Goal: Task Accomplishment & Management: Manage account settings

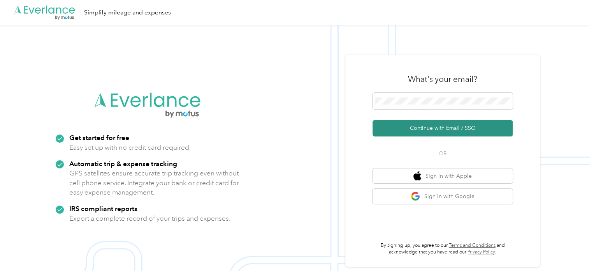
click at [434, 127] on button "Continue with Email / SSO" at bounding box center [443, 128] width 140 height 16
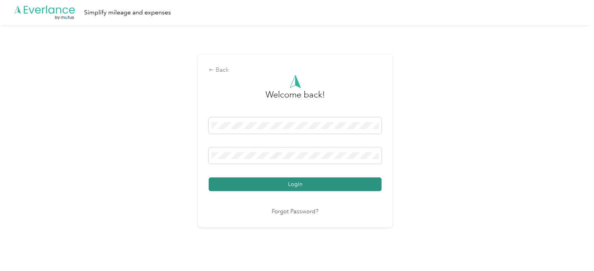
click at [230, 190] on button "Login" at bounding box center [295, 184] width 173 height 14
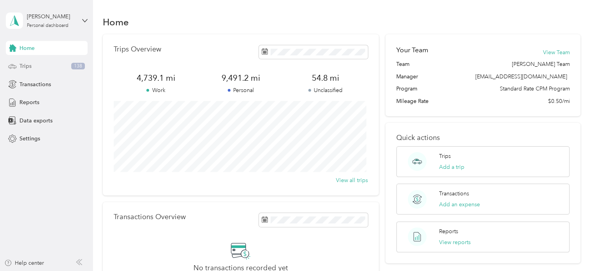
click at [31, 63] on span "Trips" at bounding box center [25, 66] width 12 height 8
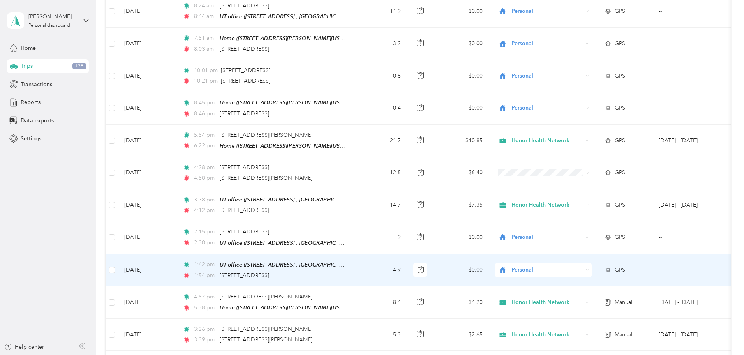
scroll to position [329, 0]
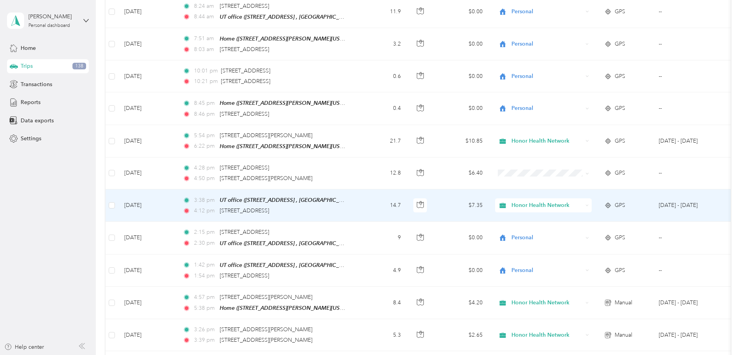
click at [407, 208] on td "14.7" at bounding box center [381, 205] width 51 height 32
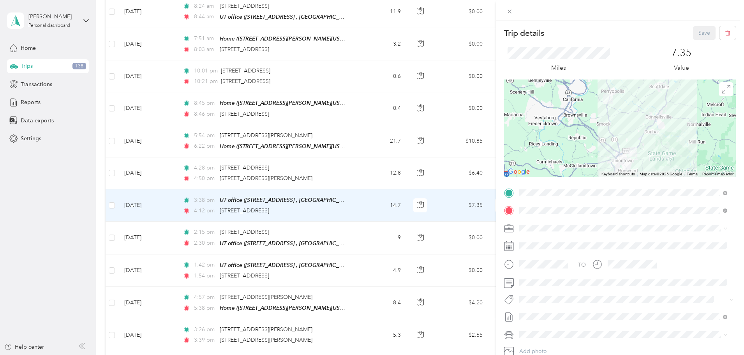
click at [411, 173] on div "Trip details Save This trip cannot be edited because it is either under review,…" at bounding box center [372, 177] width 744 height 355
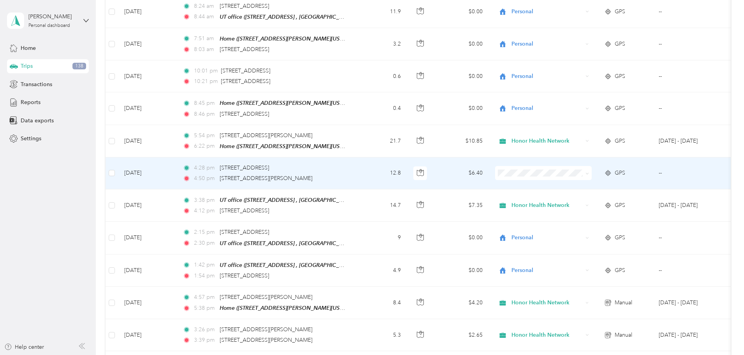
click at [589, 172] on icon at bounding box center [588, 174] width 4 height 4
click at [594, 185] on span "Honor Health Network" at bounding box center [602, 184] width 72 height 8
click at [407, 170] on td "12.8" at bounding box center [381, 173] width 51 height 32
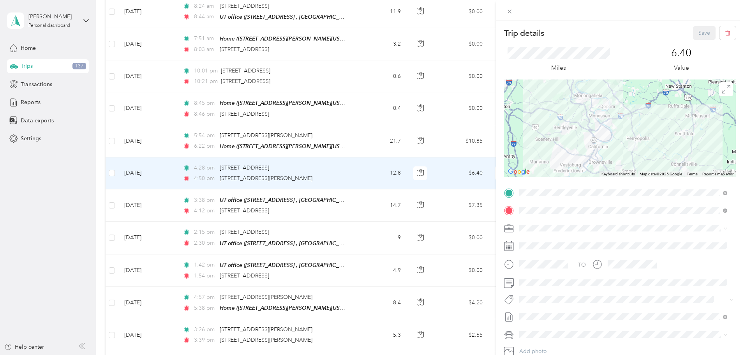
click at [409, 170] on div "Trip details Save This trip cannot be edited because it is either under review,…" at bounding box center [372, 177] width 744 height 355
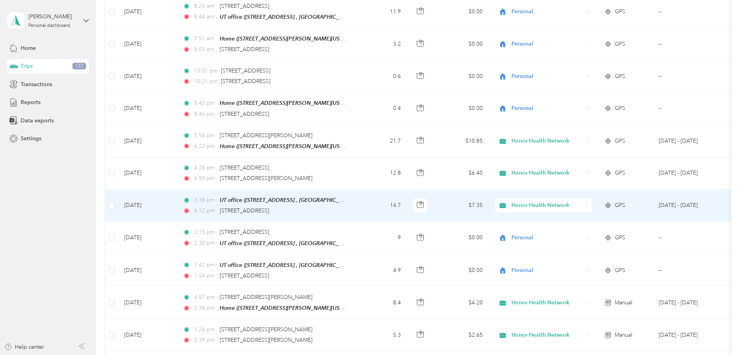
click at [407, 200] on td "14.7" at bounding box center [381, 205] width 51 height 32
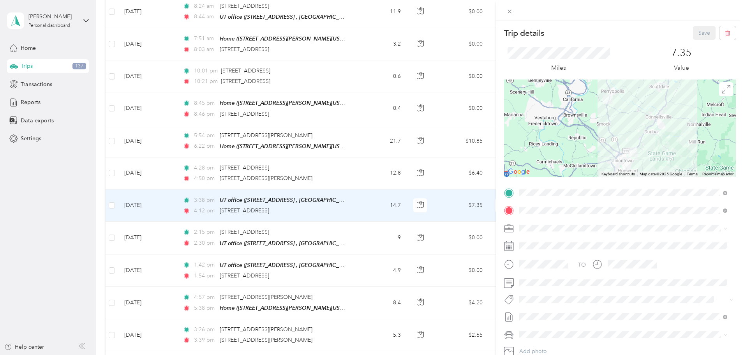
click at [410, 173] on div "Trip details Save This trip cannot be edited because it is either under review,…" at bounding box center [372, 177] width 744 height 355
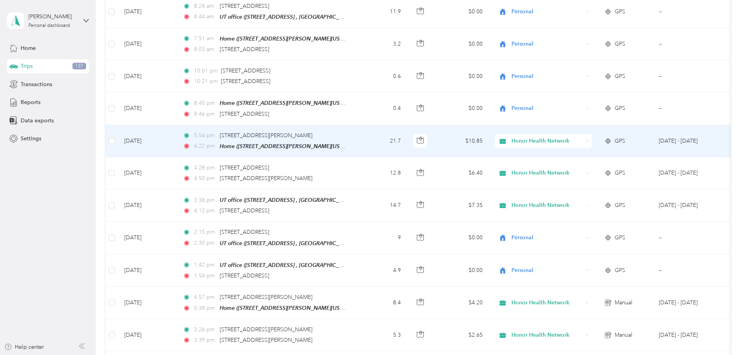
click at [356, 143] on td "5:54 pm [STREET_ADDRESS][PERSON_NAME] 6:22 pm Home ([STREET_ADDRESS][PERSON_NAM…" at bounding box center [265, 141] width 179 height 32
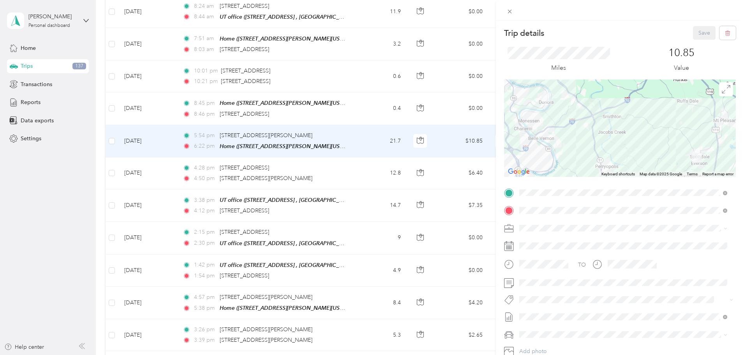
click at [404, 143] on div "Trip details Save This trip cannot be edited because it is either under review,…" at bounding box center [372, 177] width 744 height 355
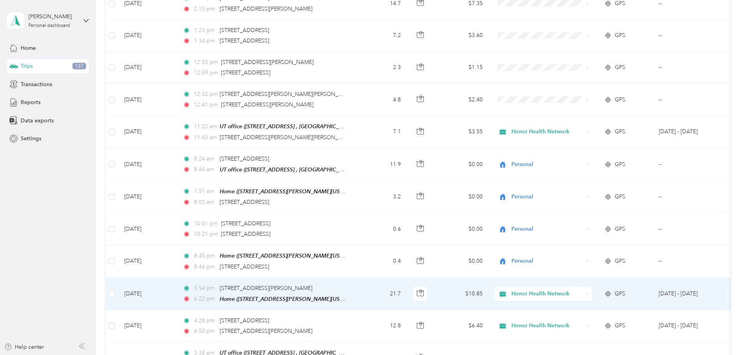
scroll to position [134, 0]
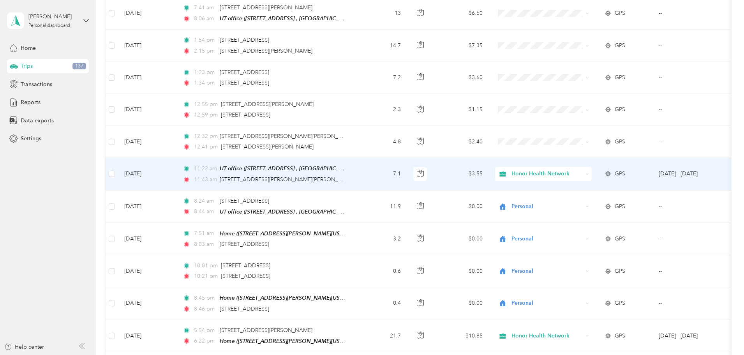
click at [356, 175] on td "11:22 am UT office ([STREET_ADDRESS] , [GEOGRAPHIC_DATA], [GEOGRAPHIC_DATA]) 11…" at bounding box center [265, 174] width 179 height 32
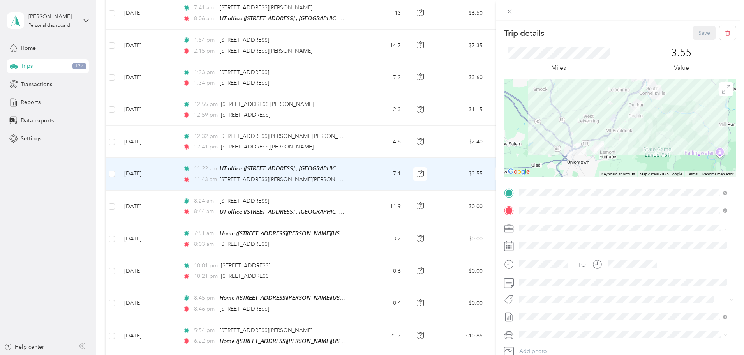
click at [399, 171] on div "Trip details Save This trip cannot be edited because it is either under review,…" at bounding box center [372, 177] width 744 height 355
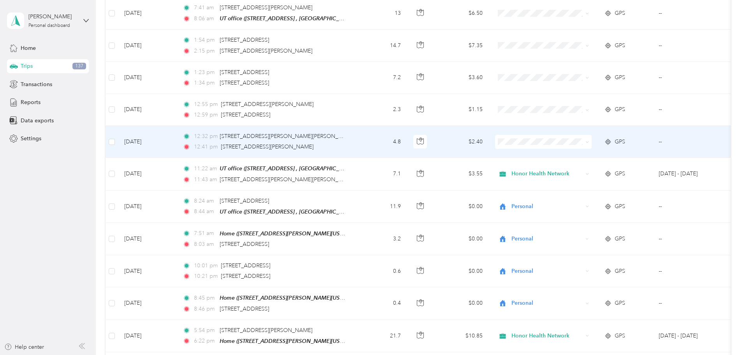
click at [356, 139] on td "12:32 pm [STREET_ADDRESS][PERSON_NAME][PERSON_NAME] 12:41 pm [STREET_ADDRESS][P…" at bounding box center [265, 142] width 179 height 32
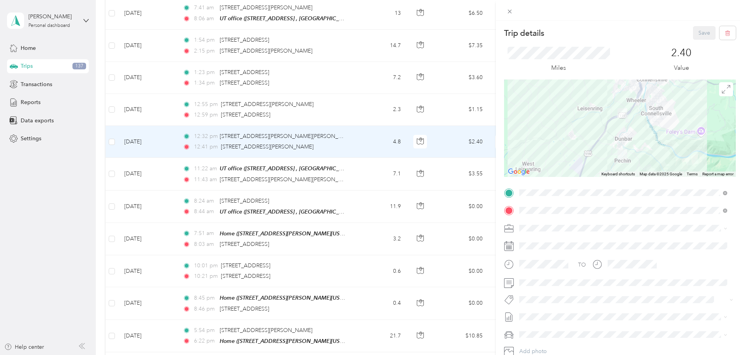
click at [558, 242] on span "Honor Health Network" at bounding box center [550, 241] width 56 height 7
click at [594, 34] on button "Save" at bounding box center [704, 33] width 23 height 14
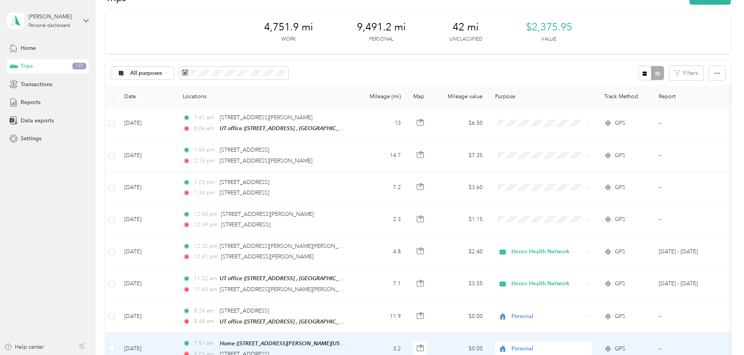
scroll to position [17, 0]
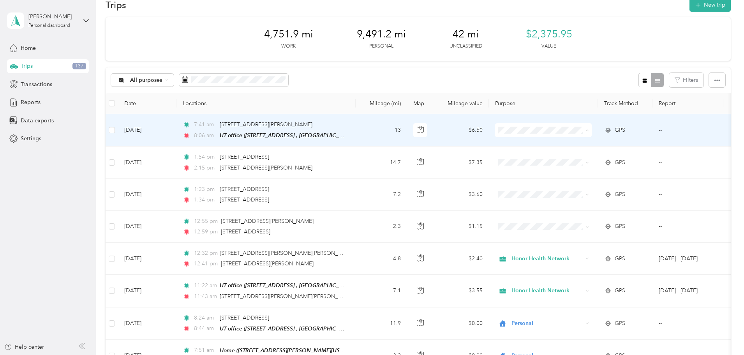
click at [593, 159] on span "Personal" at bounding box center [602, 158] width 72 height 8
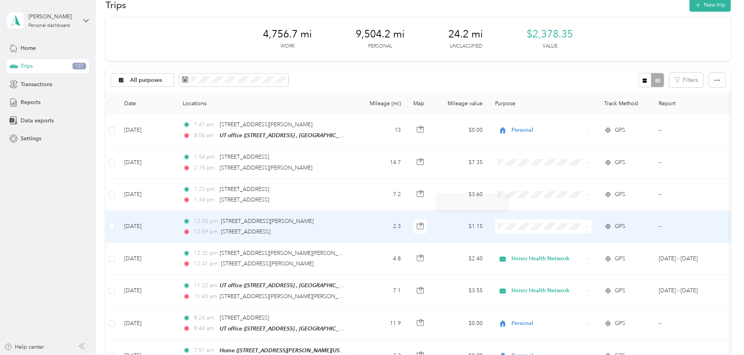
click at [346, 228] on div "12:59 pm [STREET_ADDRESS]" at bounding box center [265, 232] width 164 height 9
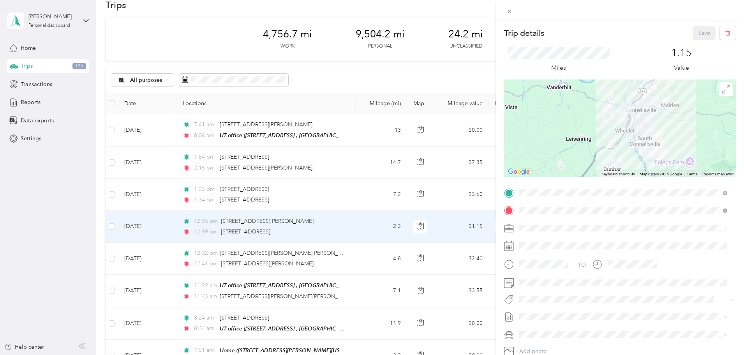
click at [550, 241] on span "Honor Health Network" at bounding box center [550, 241] width 56 height 7
click at [594, 29] on button "Save" at bounding box center [704, 33] width 23 height 14
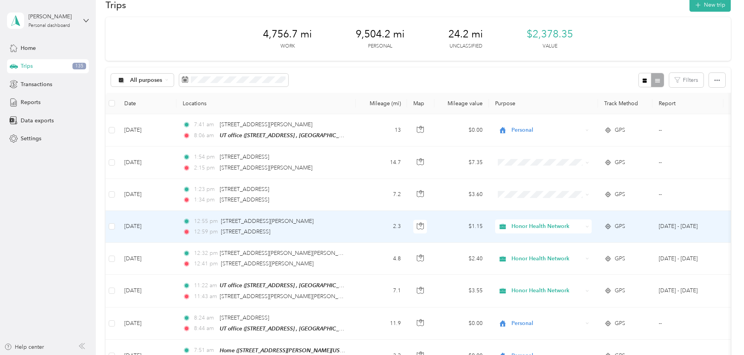
click at [583, 225] on span "Honor Health Network" at bounding box center [547, 226] width 71 height 9
click at [584, 253] on span "Personal" at bounding box center [602, 254] width 72 height 8
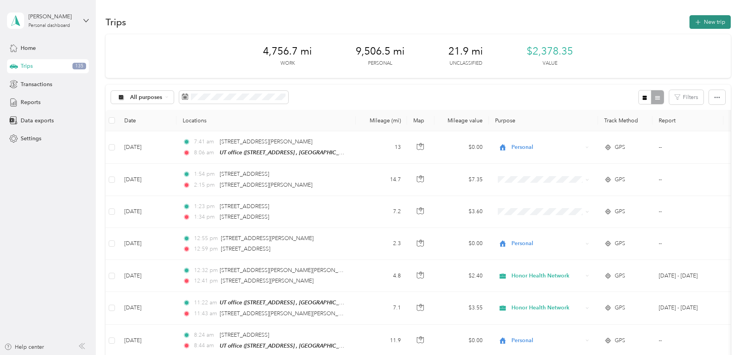
click at [594, 23] on icon "button" at bounding box center [697, 22] width 9 height 9
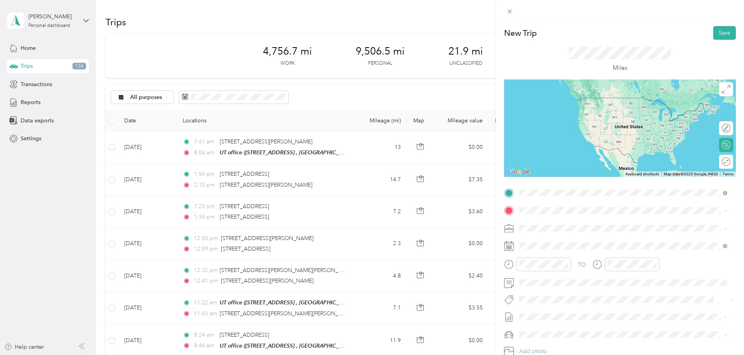
click at [559, 217] on span "[STREET_ADDRESS][PERSON_NAME][US_STATE]" at bounding box center [594, 220] width 121 height 7
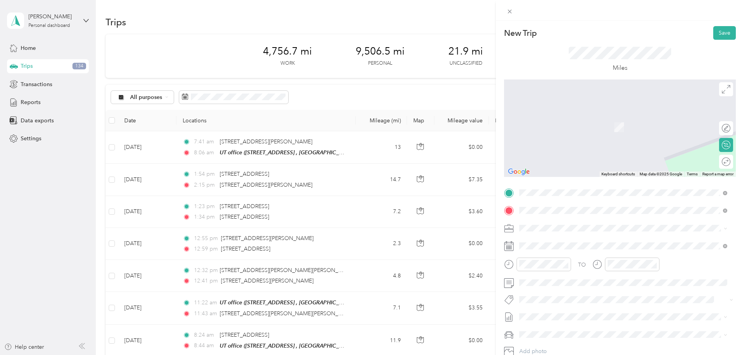
click at [545, 237] on span "[STREET_ADDRESS][US_STATE]" at bounding box center [573, 238] width 78 height 7
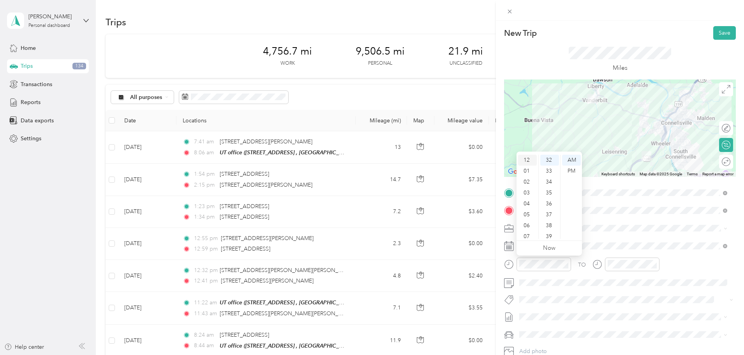
click at [527, 157] on div "12" at bounding box center [527, 160] width 19 height 11
click at [551, 208] on div "57" at bounding box center [549, 211] width 19 height 11
click at [572, 171] on div "PM" at bounding box center [571, 171] width 19 height 11
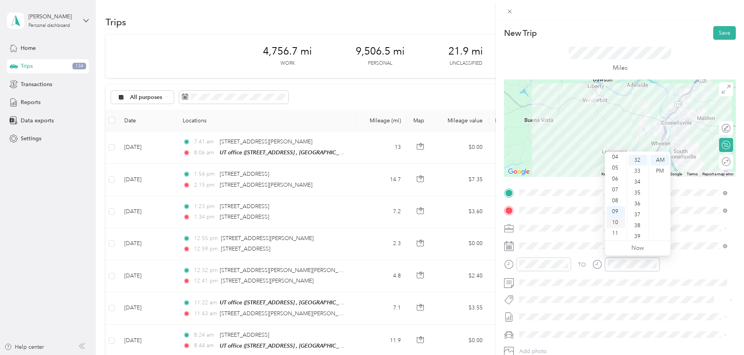
scroll to position [0, 0]
click at [594, 169] on div "01" at bounding box center [616, 171] width 19 height 11
click at [594, 177] on div "34" at bounding box center [638, 181] width 19 height 11
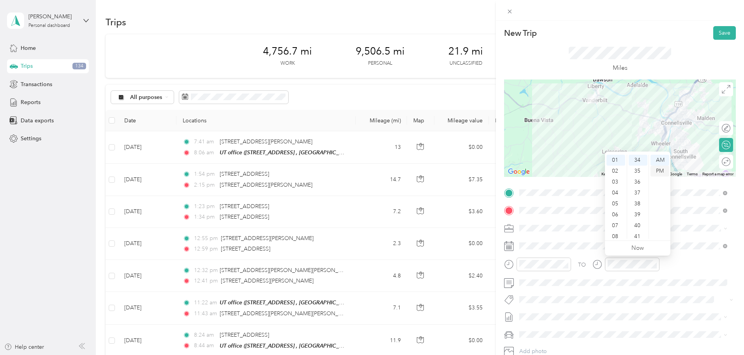
click at [594, 170] on div "PM" at bounding box center [660, 171] width 19 height 11
click at [594, 265] on div "TO" at bounding box center [620, 267] width 232 height 19
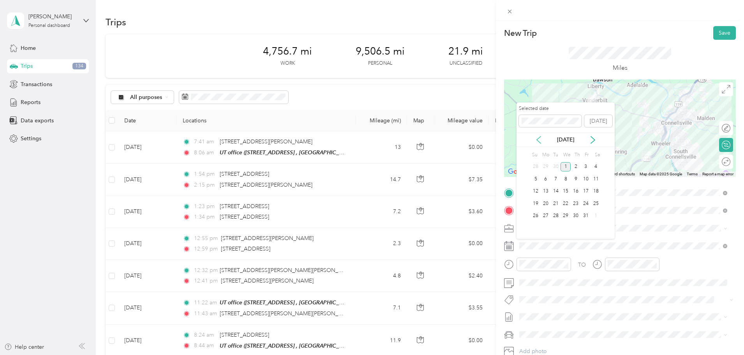
click at [539, 140] on icon at bounding box center [539, 140] width 8 height 8
click at [575, 202] on div "25" at bounding box center [576, 204] width 10 height 10
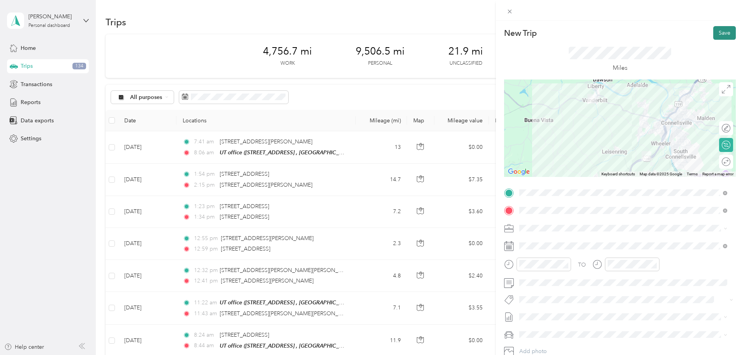
click at [594, 30] on button "Save" at bounding box center [724, 33] width 23 height 14
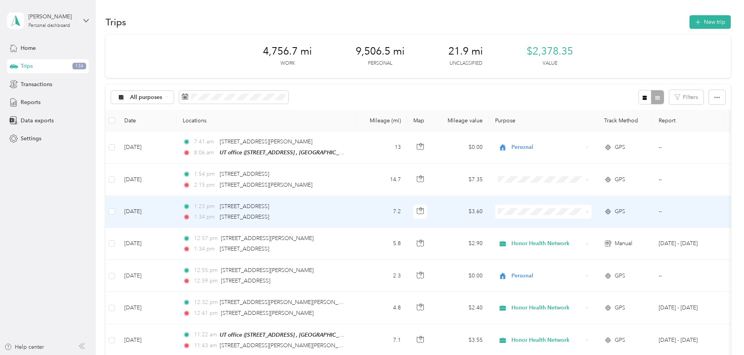
click at [580, 234] on li "Personal" at bounding box center [595, 240] width 97 height 14
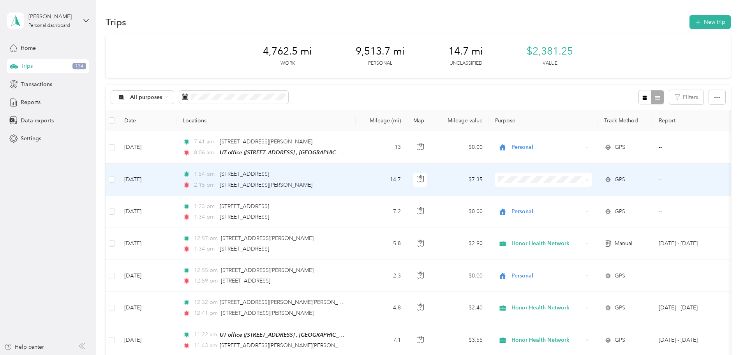
click at [356, 186] on td "1:54 pm [STREET_ADDRESS] 2:15 pm [STREET_ADDRESS][PERSON_NAME]" at bounding box center [265, 180] width 179 height 32
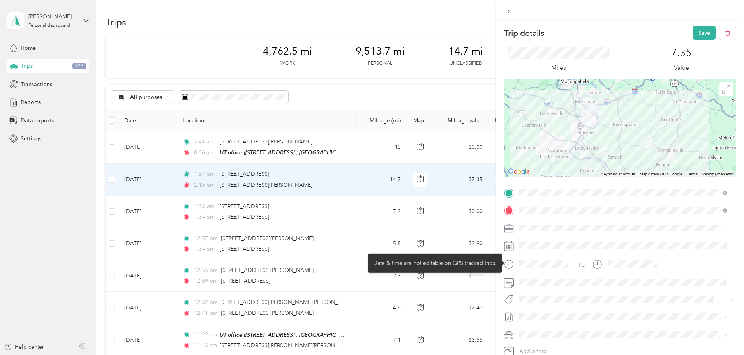
click at [556, 222] on span at bounding box center [626, 228] width 219 height 12
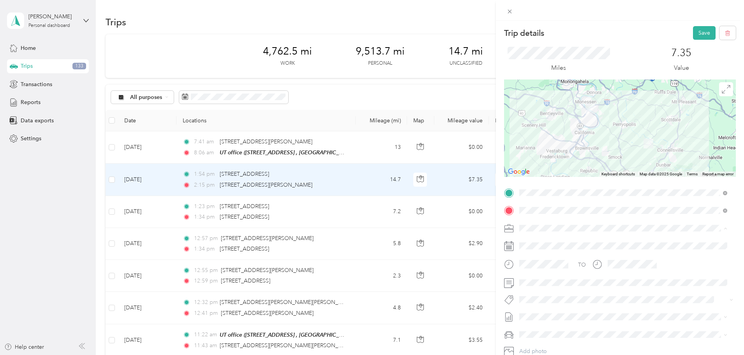
click at [568, 238] on div "Honor Health Network" at bounding box center [623, 242] width 203 height 8
click at [594, 33] on button "Save" at bounding box center [704, 33] width 23 height 14
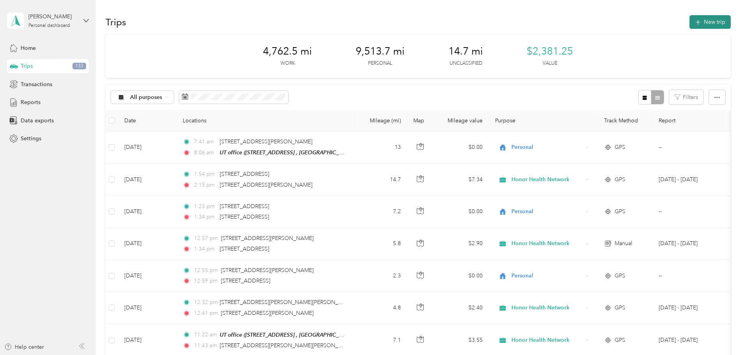
click at [594, 16] on button "New trip" at bounding box center [710, 22] width 41 height 14
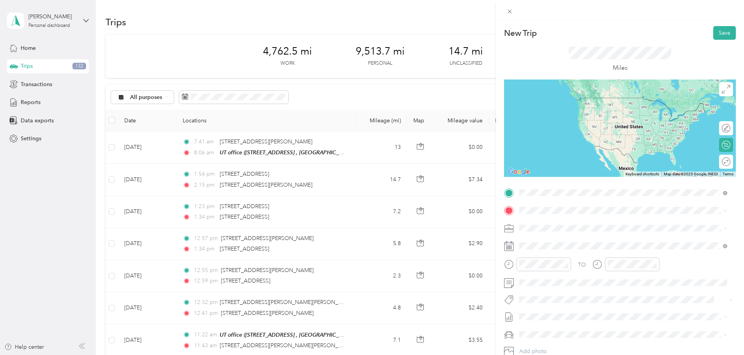
click at [564, 224] on span "[STREET_ADDRESS][PERSON_NAME][US_STATE]" at bounding box center [594, 220] width 121 height 7
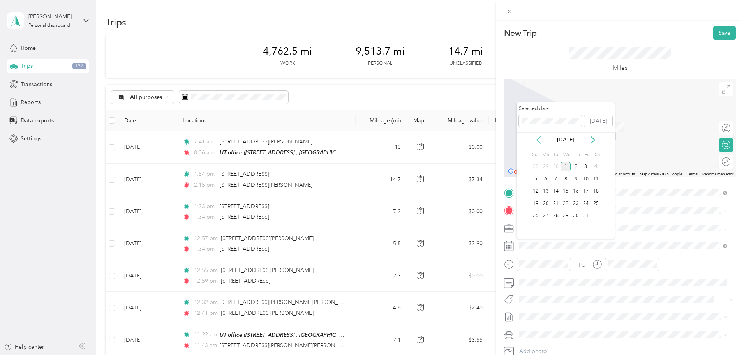
click at [542, 141] on icon at bounding box center [539, 140] width 8 height 8
click at [577, 203] on div "25" at bounding box center [576, 204] width 10 height 10
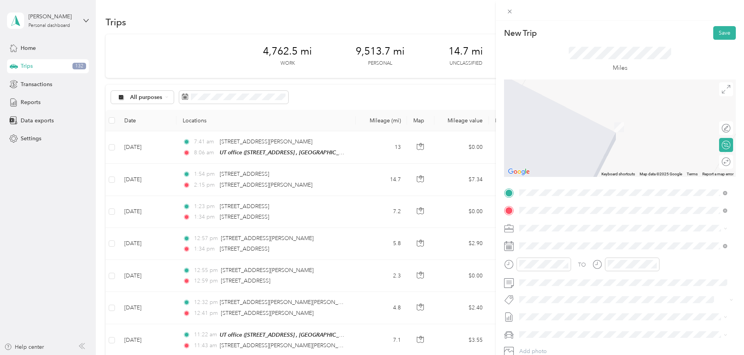
click at [550, 242] on span "[STREET_ADDRESS][US_STATE]" at bounding box center [573, 238] width 78 height 7
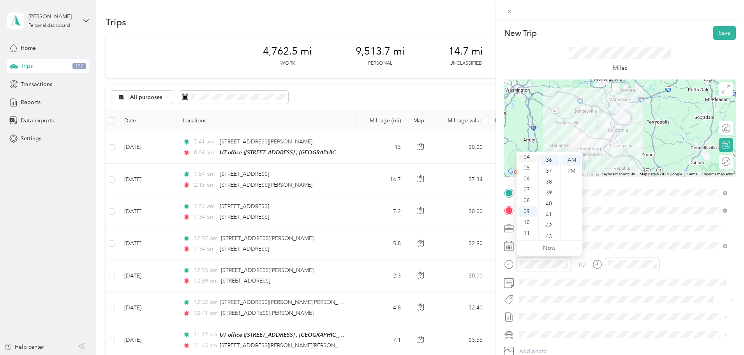
scroll to position [8, 0]
click at [526, 172] on div "02" at bounding box center [527, 174] width 19 height 11
click at [551, 177] on div "34" at bounding box center [549, 177] width 19 height 11
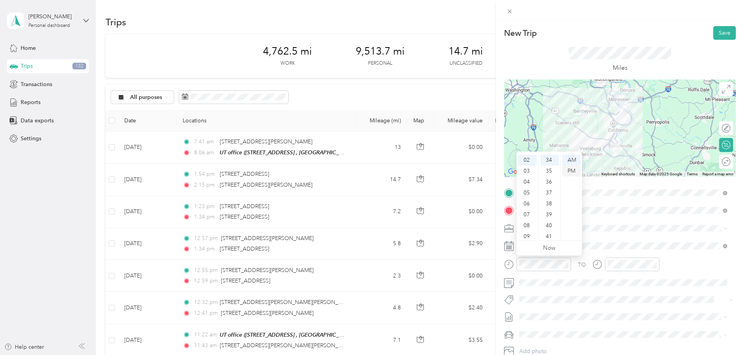
click at [570, 171] on div "PM" at bounding box center [571, 171] width 19 height 11
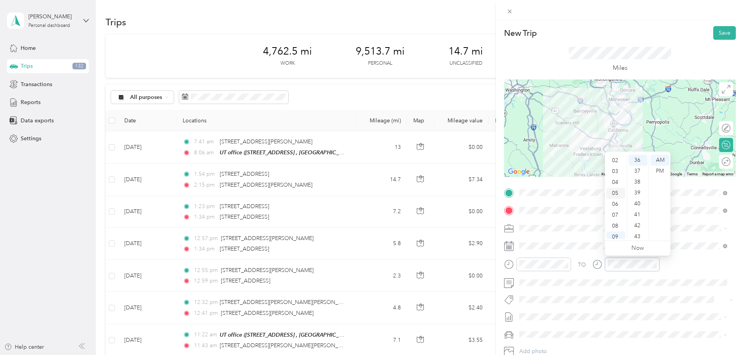
scroll to position [8, 0]
click at [594, 174] on div "02" at bounding box center [616, 174] width 19 height 11
click at [594, 218] on div "58" at bounding box center [638, 222] width 19 height 11
click at [594, 170] on div "PM" at bounding box center [660, 171] width 19 height 11
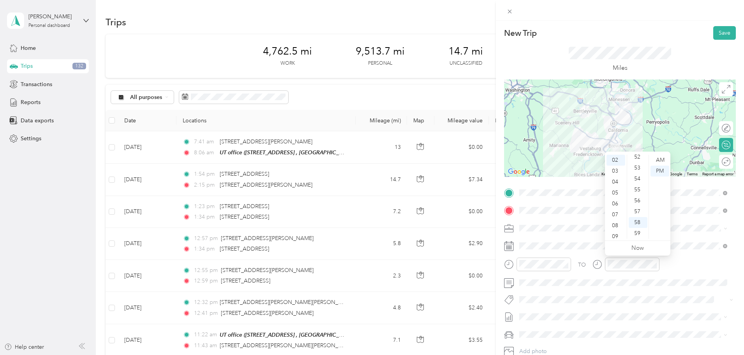
click at [594, 266] on div "TO" at bounding box center [620, 267] width 232 height 19
click at [594, 189] on div "55" at bounding box center [638, 189] width 19 height 11
click at [573, 270] on span at bounding box center [626, 283] width 219 height 12
click at [594, 34] on button "Save" at bounding box center [724, 33] width 23 height 14
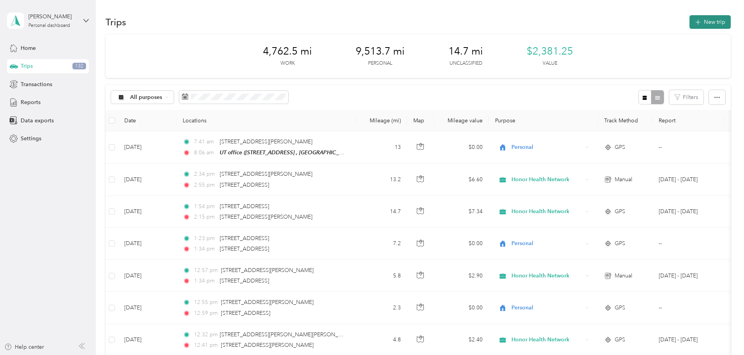
click at [594, 18] on button "New trip" at bounding box center [710, 22] width 41 height 14
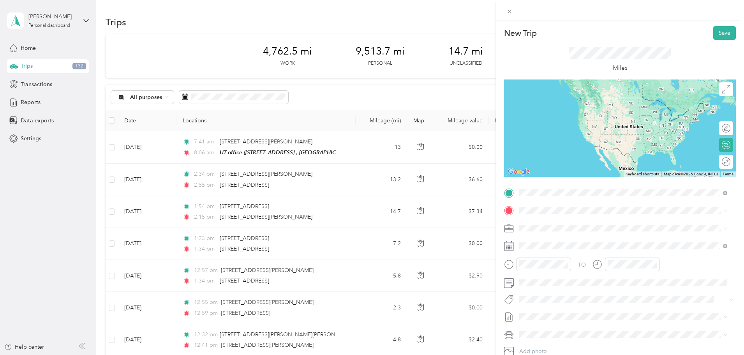
click at [551, 220] on span "[STREET_ADDRESS][US_STATE]" at bounding box center [573, 220] width 78 height 7
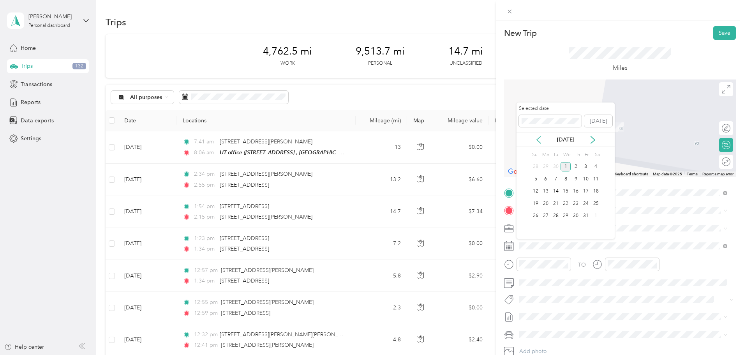
click at [538, 139] on icon at bounding box center [539, 140] width 8 height 8
click at [575, 203] on div "25" at bounding box center [576, 204] width 10 height 10
click at [549, 236] on span "[STREET_ADDRESS][US_STATE]" at bounding box center [573, 238] width 78 height 7
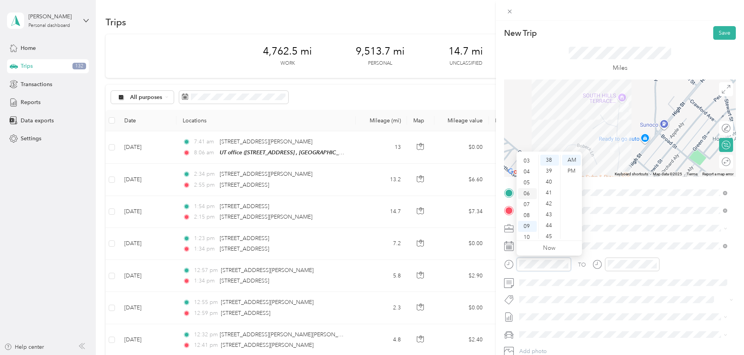
scroll to position [8, 0]
click at [529, 183] on div "03" at bounding box center [527, 185] width 19 height 11
click at [551, 212] on div "14" at bounding box center [549, 210] width 19 height 11
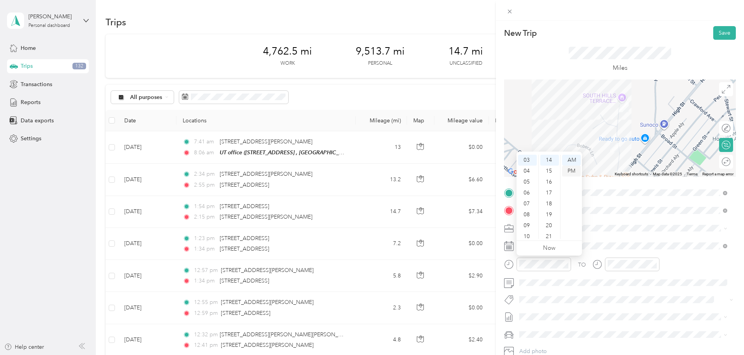
click at [574, 171] on div "PM" at bounding box center [571, 171] width 19 height 11
click at [594, 266] on div "TO" at bounding box center [620, 267] width 232 height 19
click at [594, 192] on div "03" at bounding box center [616, 192] width 19 height 11
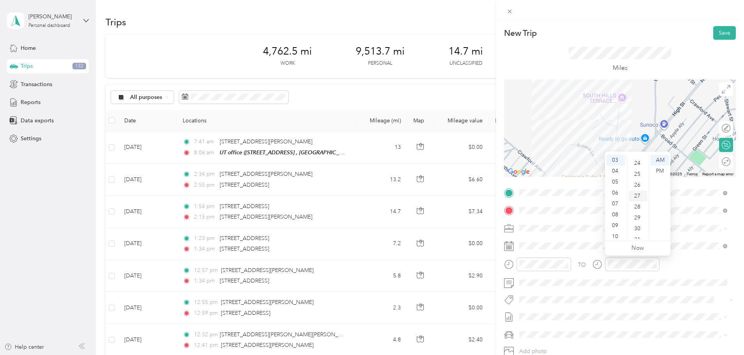
click at [594, 191] on div "27" at bounding box center [638, 196] width 19 height 11
click at [594, 173] on div "PM" at bounding box center [660, 171] width 19 height 11
click at [594, 164] on div "24" at bounding box center [638, 166] width 19 height 11
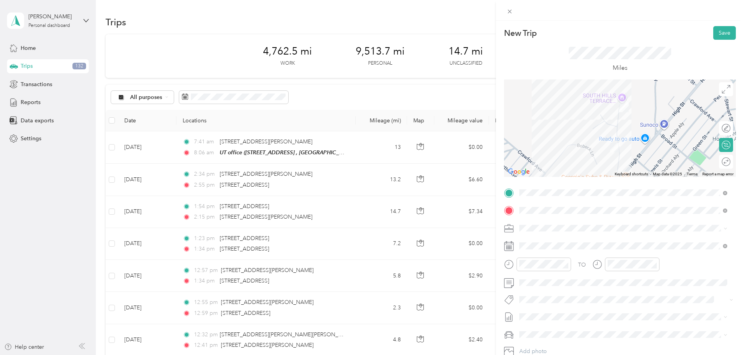
click at [594, 268] on div "TO" at bounding box center [620, 267] width 232 height 19
click at [594, 34] on button "Save" at bounding box center [724, 33] width 23 height 14
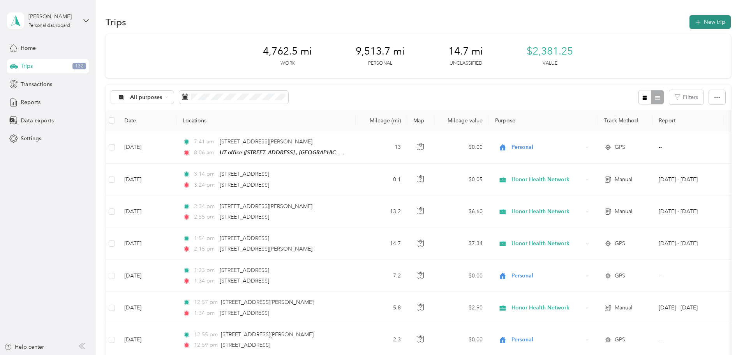
click at [594, 18] on button "New trip" at bounding box center [710, 22] width 41 height 14
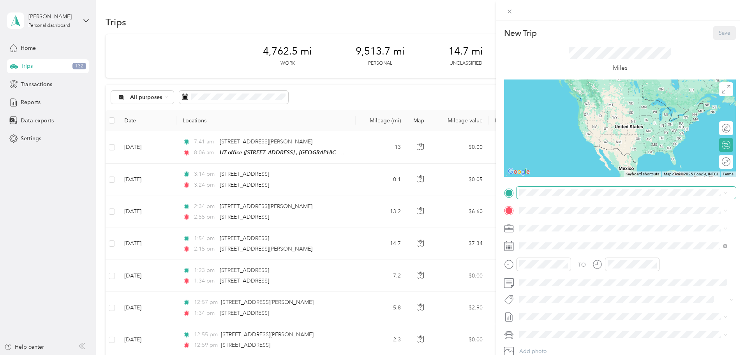
click at [547, 197] on span at bounding box center [626, 193] width 219 height 12
click at [572, 224] on span "[STREET_ADDRESS][US_STATE]" at bounding box center [573, 220] width 78 height 7
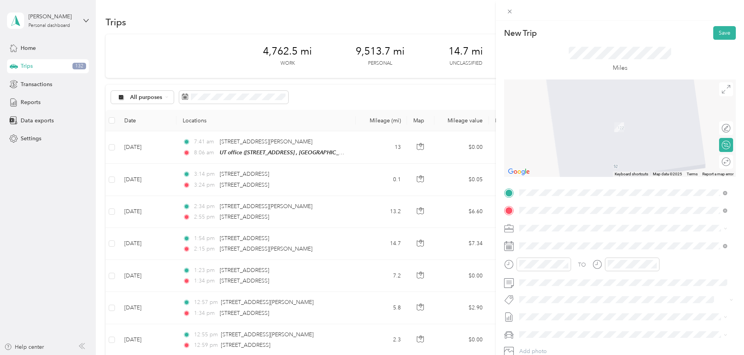
click at [558, 270] on span "[STREET_ADDRESS][PERSON_NAME][US_STATE]" at bounding box center [594, 270] width 121 height 7
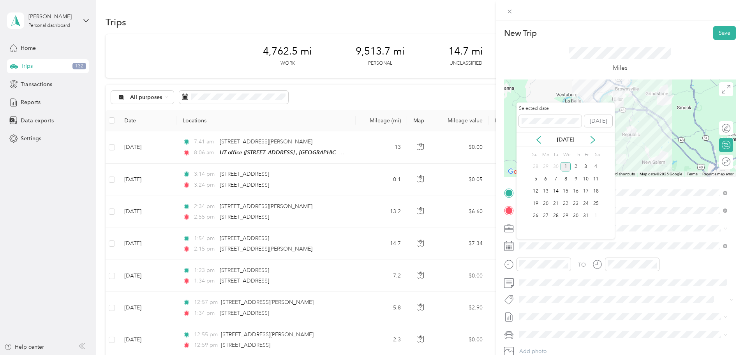
click at [539, 134] on div "[DATE]" at bounding box center [566, 139] width 98 height 14
click at [541, 138] on icon at bounding box center [539, 140] width 8 height 8
click at [574, 203] on div "25" at bounding box center [576, 204] width 10 height 10
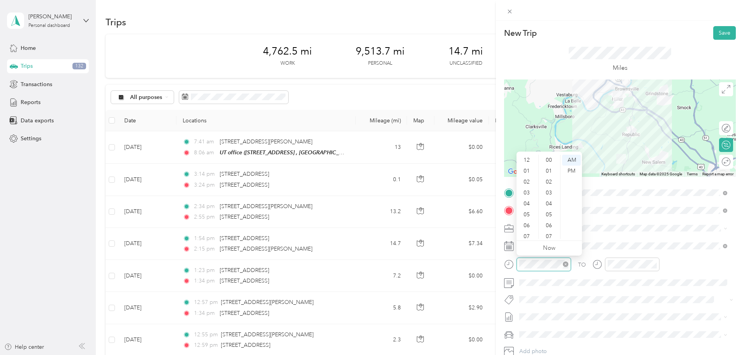
scroll to position [47, 0]
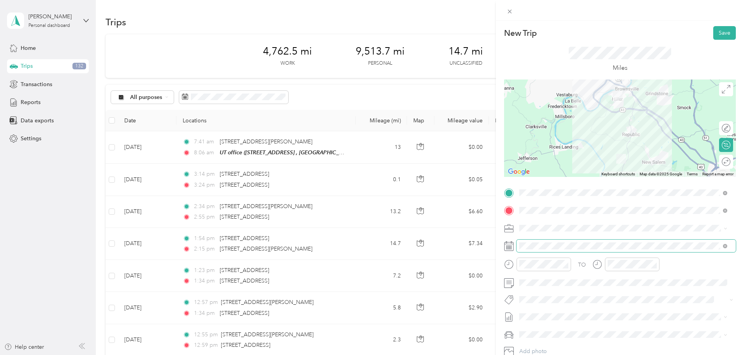
click at [594, 250] on span at bounding box center [626, 246] width 219 height 12
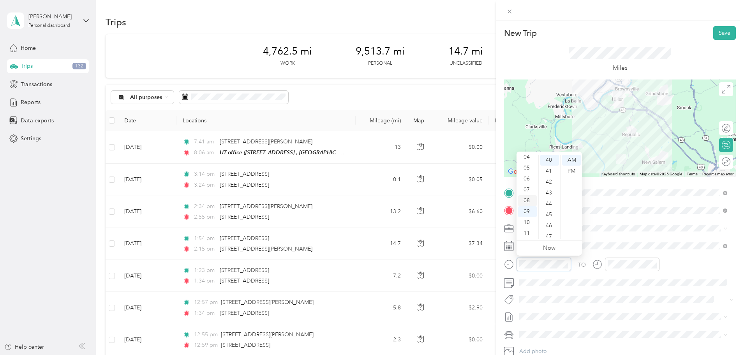
scroll to position [8, 0]
click at [526, 185] on div "03" at bounding box center [527, 185] width 19 height 11
click at [549, 162] on div "26" at bounding box center [549, 163] width 19 height 11
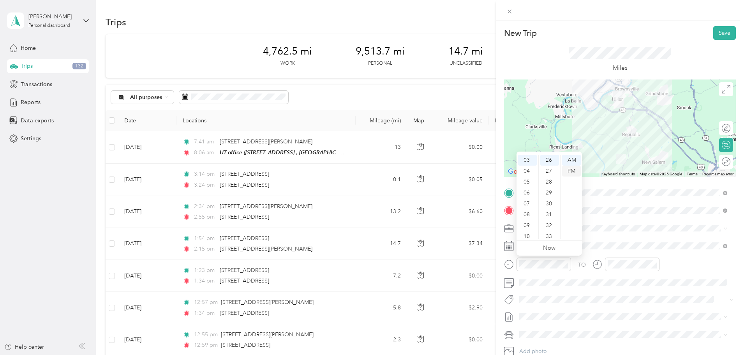
click at [568, 169] on div "PM" at bounding box center [571, 171] width 19 height 11
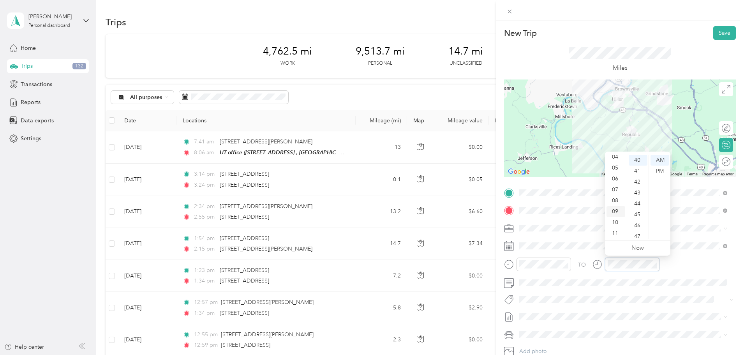
scroll to position [8, 0]
click at [594, 185] on div "03" at bounding box center [616, 185] width 19 height 11
click at [594, 166] on div "51" at bounding box center [638, 163] width 19 height 11
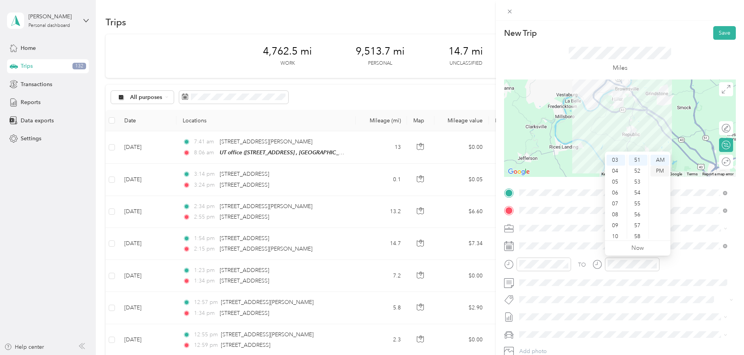
click at [594, 168] on div "PM" at bounding box center [660, 171] width 19 height 11
click at [594, 263] on div "TO" at bounding box center [620, 267] width 232 height 19
click at [594, 31] on button "Save" at bounding box center [724, 33] width 23 height 14
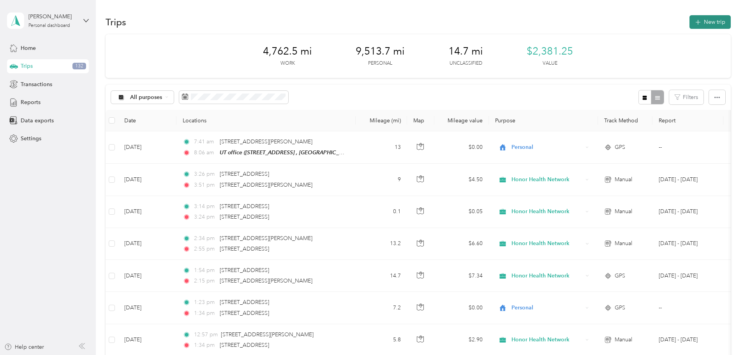
click at [594, 20] on button "New trip" at bounding box center [710, 22] width 41 height 14
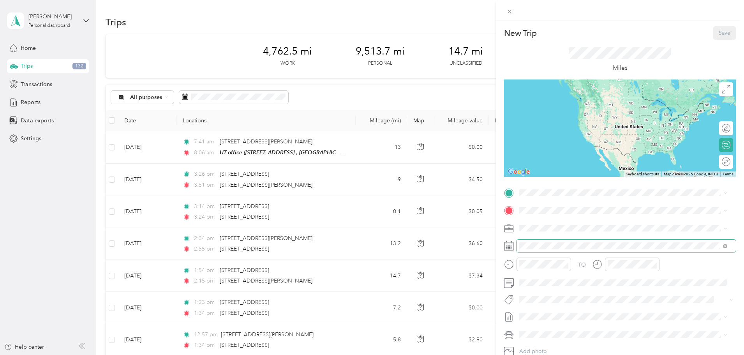
click at [539, 249] on span at bounding box center [626, 246] width 219 height 12
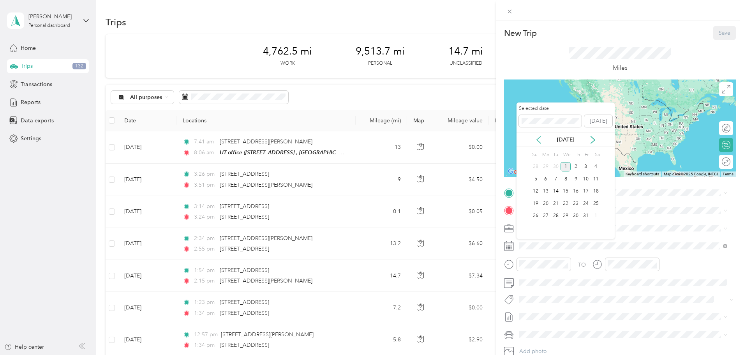
click at [539, 137] on icon at bounding box center [539, 140] width 8 height 8
click at [578, 203] on div "25" at bounding box center [576, 204] width 10 height 10
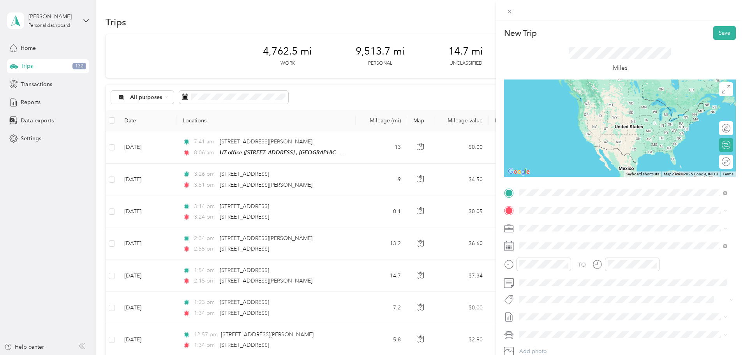
click at [559, 256] on span "[STREET_ADDRESS][PERSON_NAME][US_STATE]" at bounding box center [594, 252] width 121 height 7
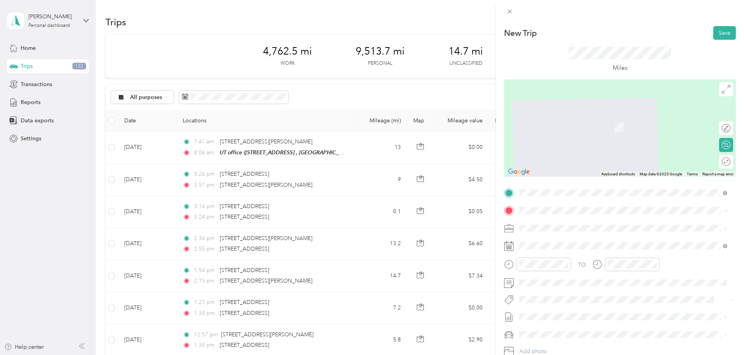
click at [558, 269] on div "Home" at bounding box center [594, 265] width 121 height 7
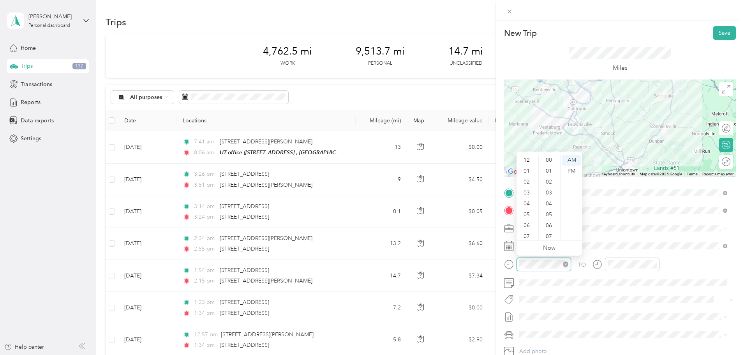
scroll to position [47, 0]
click at [527, 159] on div "04" at bounding box center [527, 157] width 19 height 11
click at [549, 206] on div "20" at bounding box center [549, 203] width 19 height 11
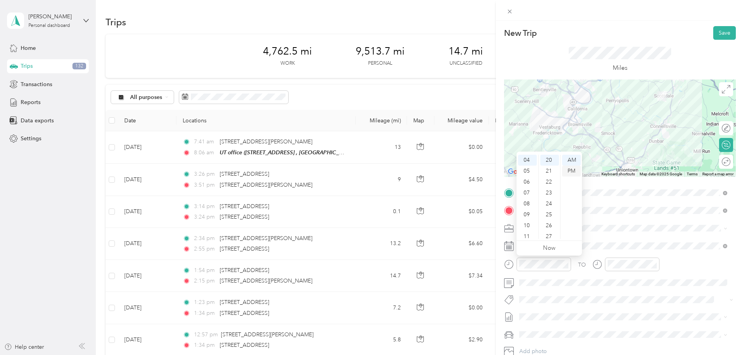
click at [571, 168] on div "PM" at bounding box center [571, 171] width 19 height 11
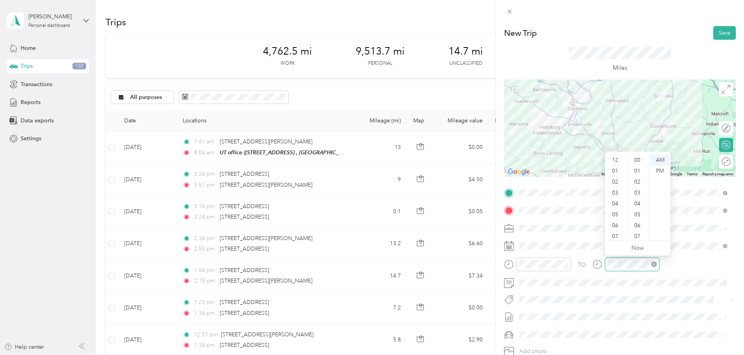
scroll to position [47, 0]
click at [594, 165] on div "05" at bounding box center [616, 167] width 19 height 11
click at [594, 169] on div "05" at bounding box center [616, 167] width 19 height 11
click at [594, 226] on div "15" at bounding box center [638, 227] width 19 height 11
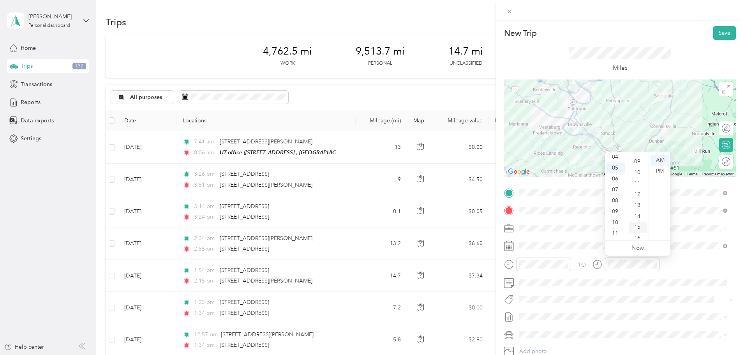
scroll to position [164, 0]
click at [594, 171] on div "PM" at bounding box center [660, 171] width 19 height 11
click at [594, 34] on button "Save" at bounding box center [724, 33] width 23 height 14
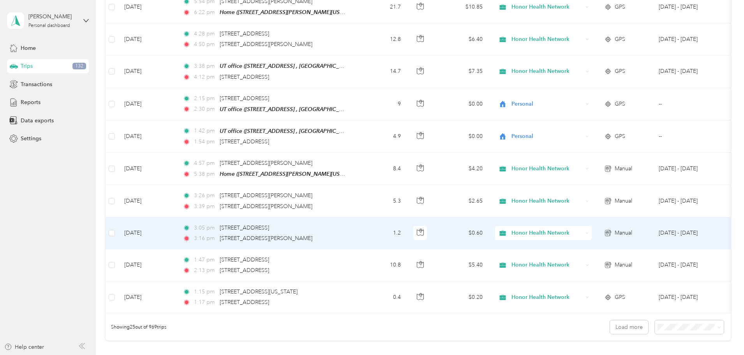
scroll to position [718, 0]
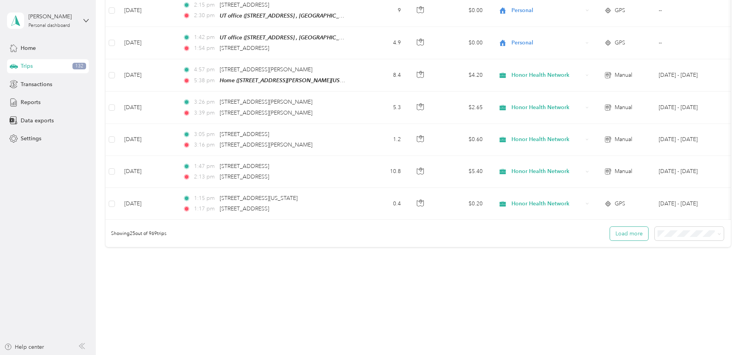
click at [594, 231] on button "Load more" at bounding box center [629, 234] width 38 height 14
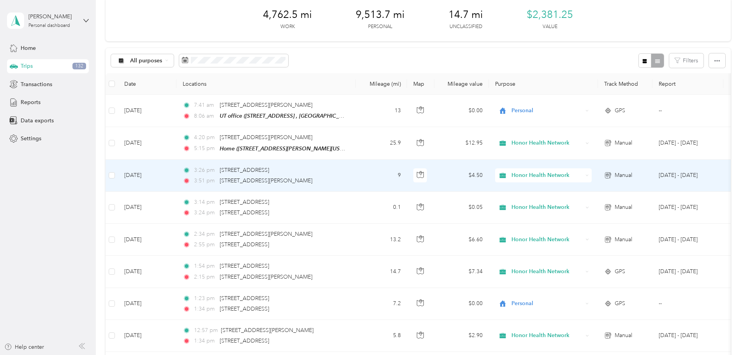
scroll to position [0, 0]
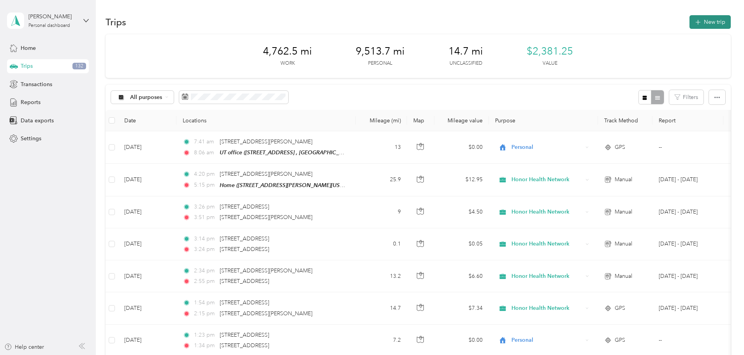
click at [594, 20] on button "New trip" at bounding box center [710, 22] width 41 height 14
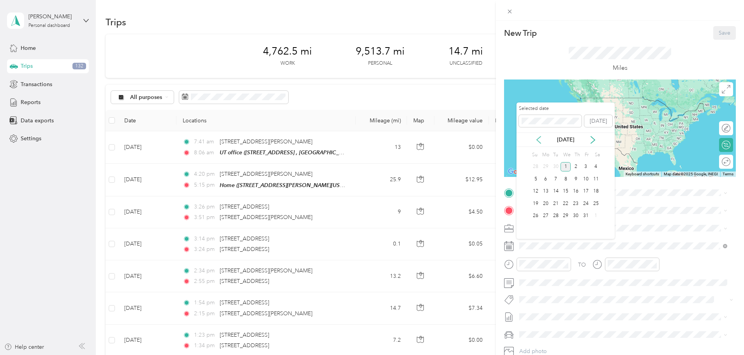
click at [537, 138] on icon at bounding box center [539, 140] width 8 height 8
click at [586, 201] on div "26" at bounding box center [586, 204] width 10 height 10
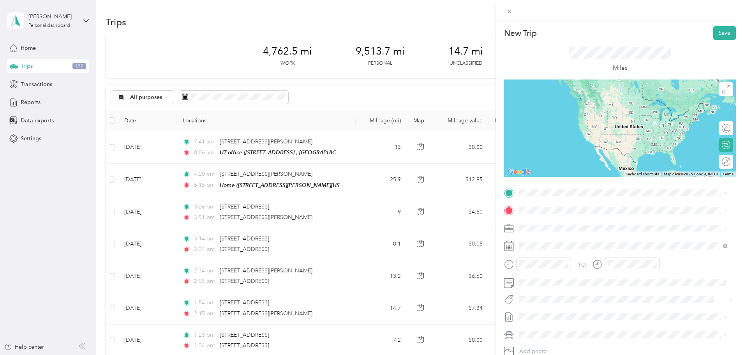
click at [574, 233] on span "[STREET_ADDRESS]" at bounding box center [558, 230] width 49 height 7
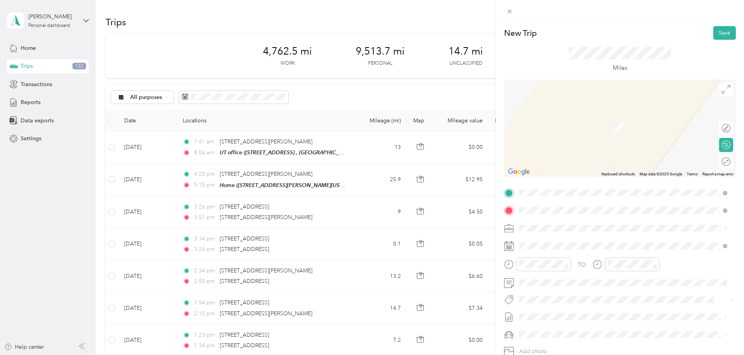
click at [562, 240] on span "[STREET_ADDRESS][US_STATE]" at bounding box center [573, 238] width 78 height 7
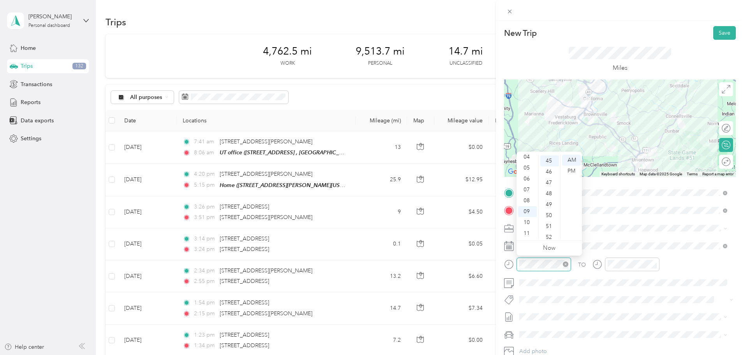
scroll to position [491, 0]
click at [529, 175] on div "02" at bounding box center [527, 174] width 19 height 11
click at [549, 182] on div "15" at bounding box center [549, 183] width 19 height 11
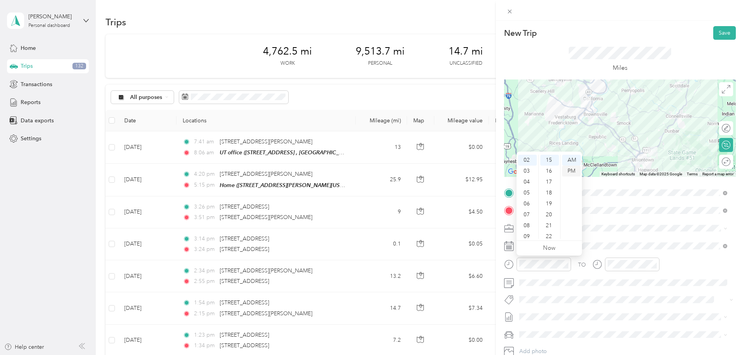
click at [573, 169] on div "PM" at bounding box center [571, 171] width 19 height 11
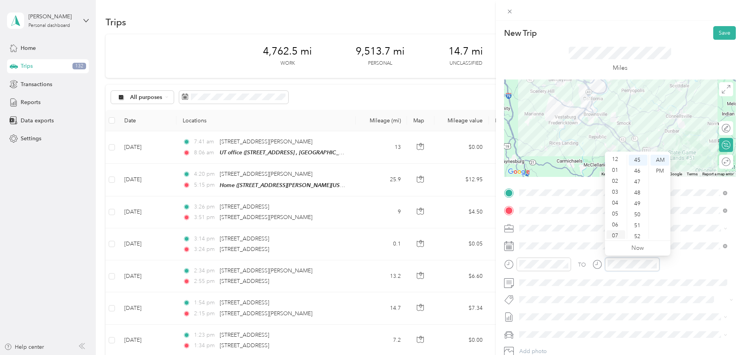
scroll to position [0, 0]
click at [594, 182] on div "02" at bounding box center [616, 181] width 19 height 11
click at [594, 222] on div "51" at bounding box center [638, 225] width 19 height 11
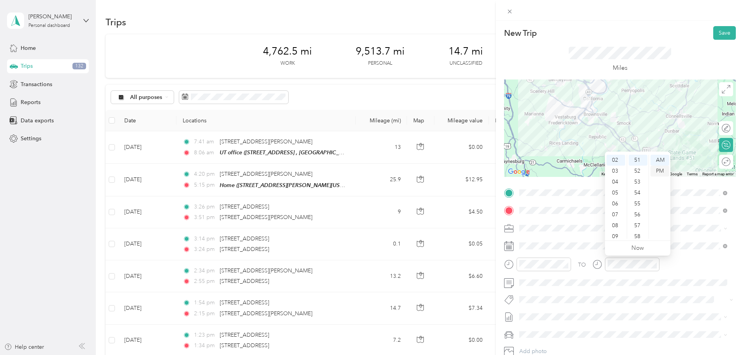
click at [594, 169] on div "PM" at bounding box center [660, 171] width 19 height 11
click at [594, 30] on button "Save" at bounding box center [724, 33] width 23 height 14
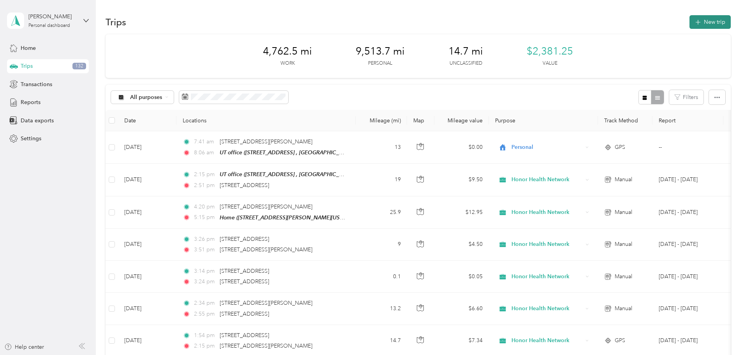
click at [594, 25] on span "button" at bounding box center [698, 22] width 6 height 7
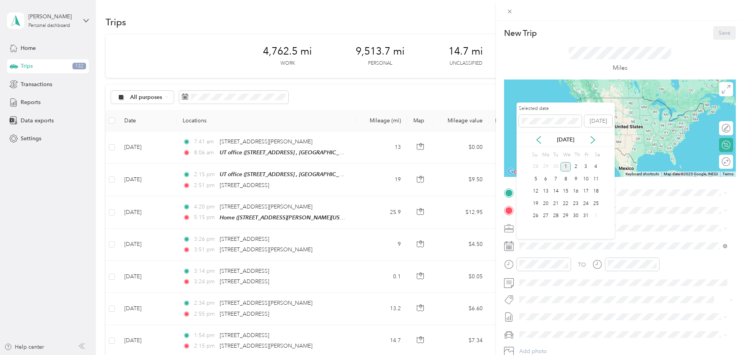
click at [543, 137] on div "[DATE]" at bounding box center [566, 140] width 98 height 8
click at [542, 139] on icon at bounding box center [539, 140] width 8 height 8
click at [586, 203] on div "26" at bounding box center [586, 204] width 10 height 10
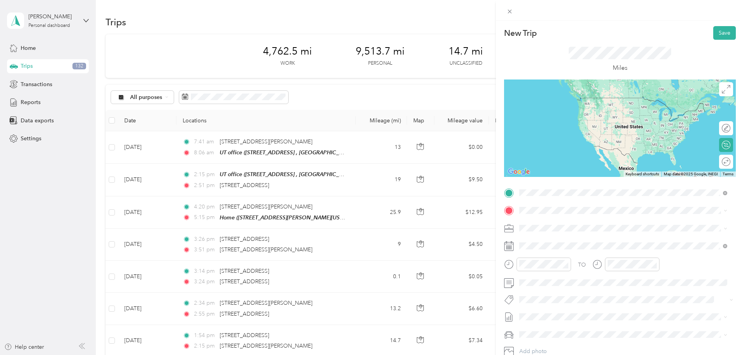
click at [545, 224] on span "[STREET_ADDRESS][US_STATE]" at bounding box center [573, 220] width 78 height 7
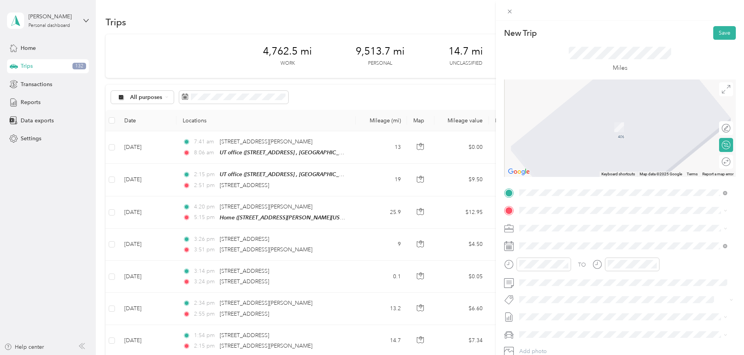
click at [545, 270] on div "Home [STREET_ADDRESS][PERSON_NAME][US_STATE]" at bounding box center [594, 268] width 121 height 16
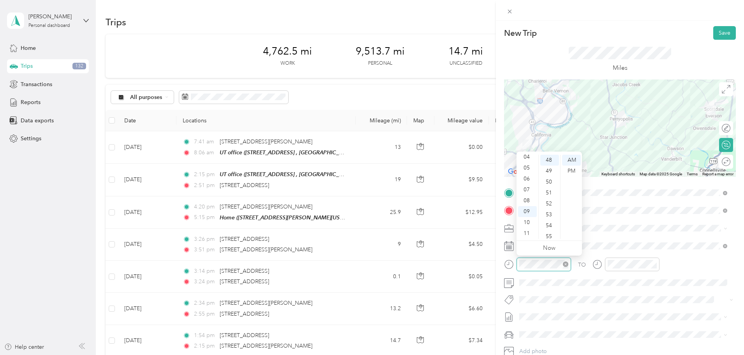
scroll to position [524, 0]
click at [530, 155] on div "04" at bounding box center [527, 157] width 19 height 11
click at [549, 189] on div "33" at bounding box center [549, 191] width 19 height 11
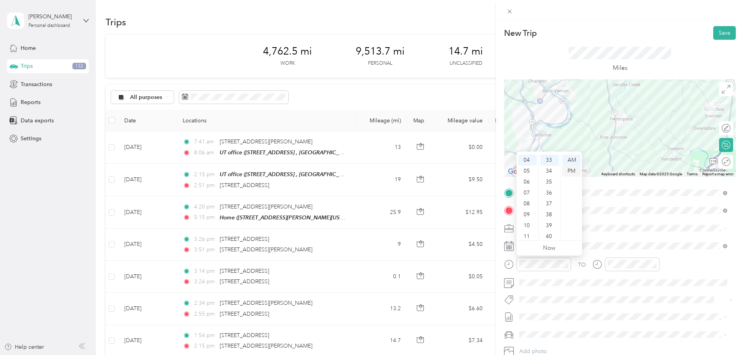
click at [574, 169] on div "PM" at bounding box center [571, 171] width 19 height 11
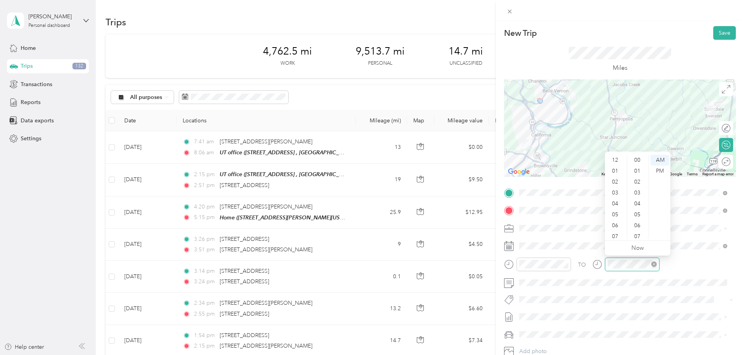
scroll to position [47, 0]
click at [594, 164] on div "05" at bounding box center [616, 167] width 19 height 11
click at [594, 207] on div "13" at bounding box center [638, 206] width 19 height 11
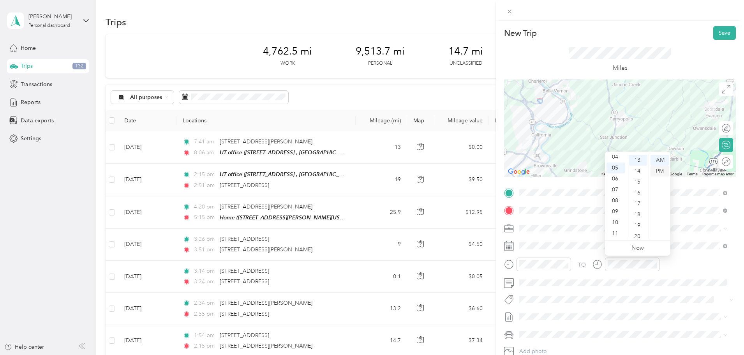
click at [594, 171] on div "PM" at bounding box center [660, 171] width 19 height 11
click at [594, 34] on button "Save" at bounding box center [724, 33] width 23 height 14
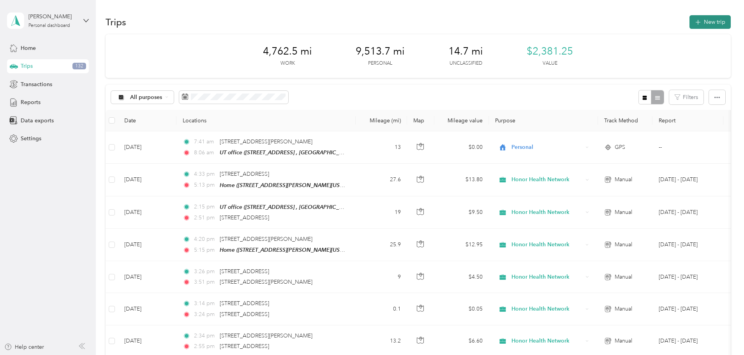
click at [594, 22] on button "New trip" at bounding box center [710, 22] width 41 height 14
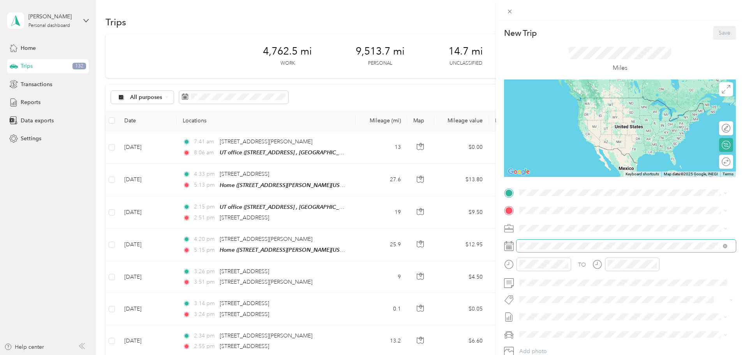
click at [550, 242] on span at bounding box center [626, 246] width 219 height 12
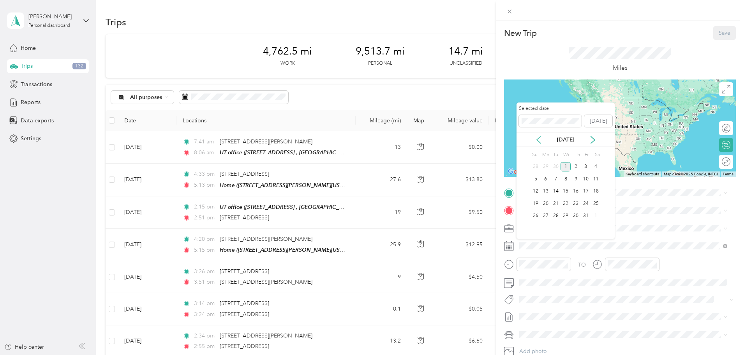
click at [540, 138] on icon at bounding box center [539, 140] width 8 height 8
click at [558, 213] on div "30" at bounding box center [556, 216] width 10 height 10
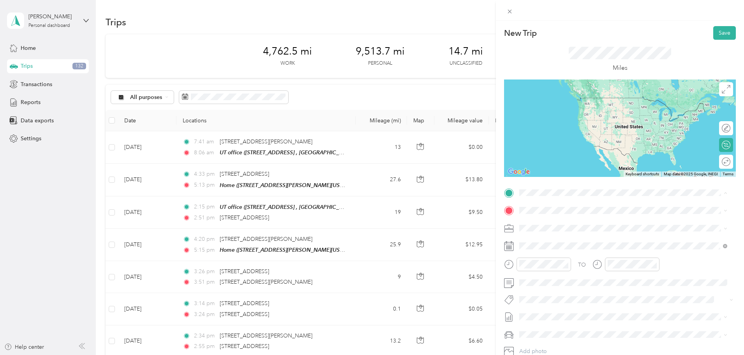
click at [555, 229] on span "[STREET_ADDRESS]" at bounding box center [558, 232] width 49 height 7
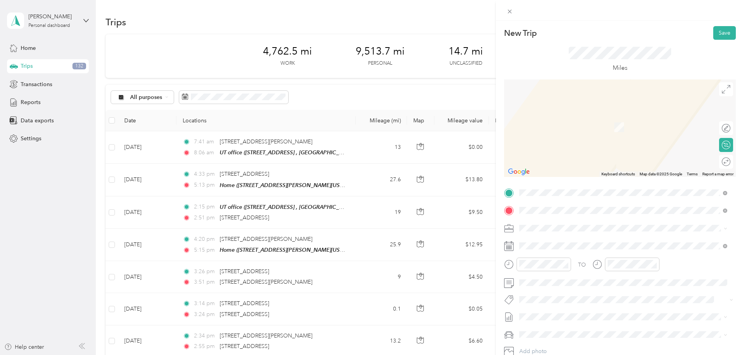
click at [553, 242] on span "[STREET_ADDRESS][US_STATE]" at bounding box center [573, 238] width 78 height 7
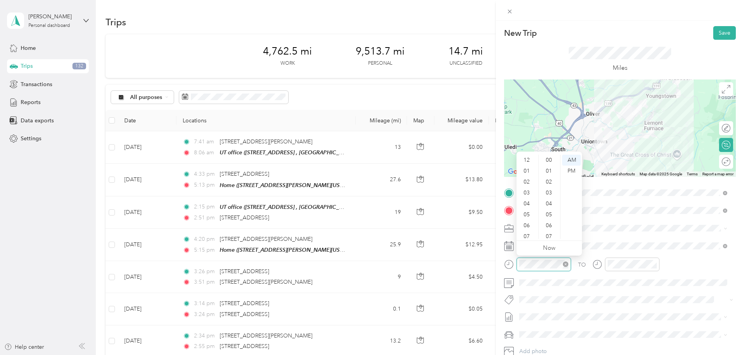
scroll to position [47, 0]
click at [523, 219] on div "10" at bounding box center [527, 222] width 19 height 11
click at [547, 199] on div "10" at bounding box center [549, 202] width 19 height 11
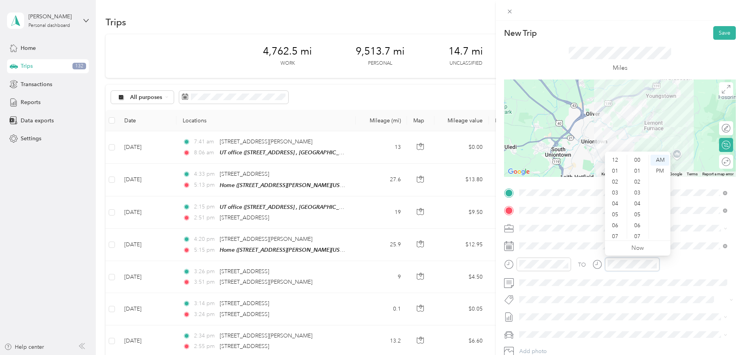
scroll to position [47, 0]
click at [594, 219] on div "10" at bounding box center [616, 222] width 19 height 11
click at [594, 192] on div "20" at bounding box center [638, 194] width 19 height 11
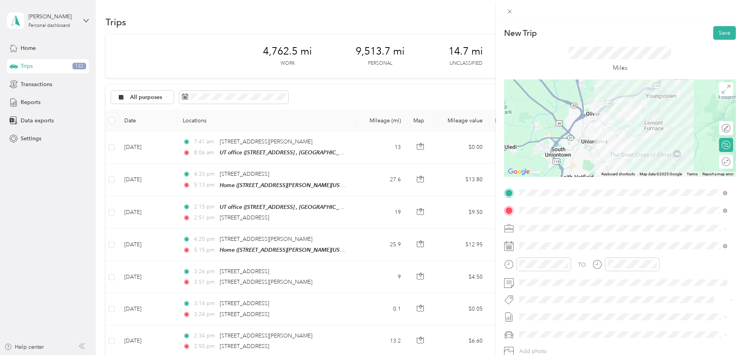
click at [594, 262] on div "TO" at bounding box center [620, 267] width 232 height 19
click at [594, 29] on button "Save" at bounding box center [724, 33] width 23 height 14
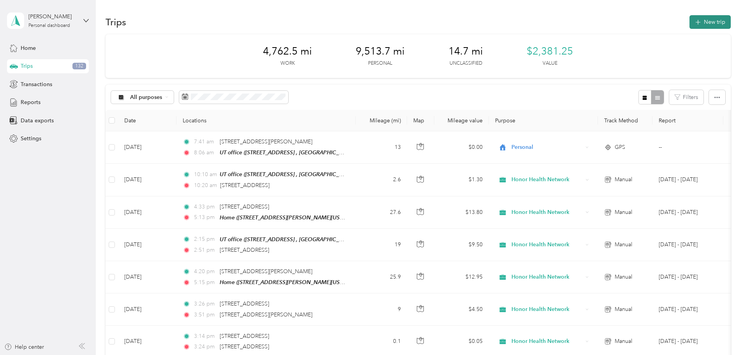
click at [594, 20] on button "New trip" at bounding box center [710, 22] width 41 height 14
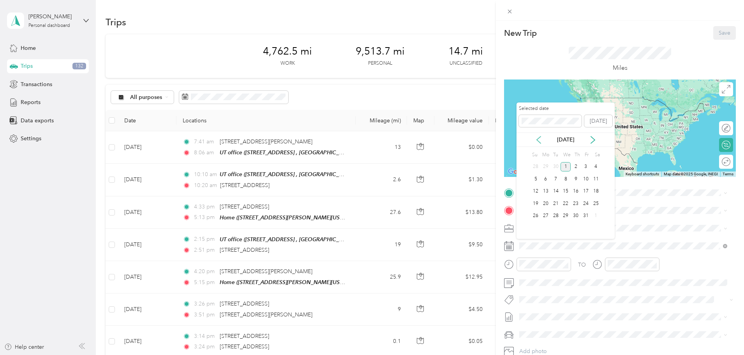
click at [540, 138] on icon at bounding box center [539, 139] width 4 height 7
click at [554, 215] on div "30" at bounding box center [556, 216] width 10 height 10
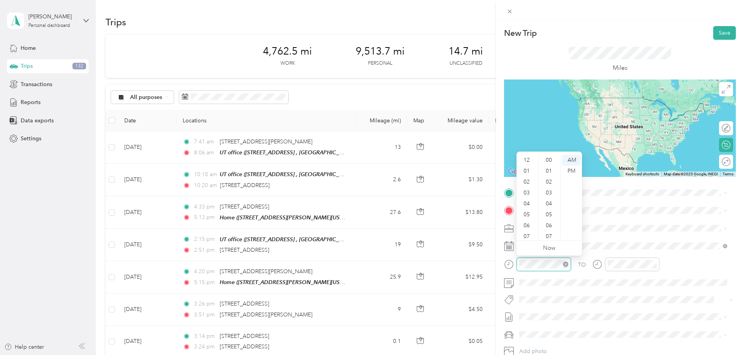
scroll to position [47, 0]
click at [530, 221] on div "10" at bounding box center [527, 222] width 19 height 11
click at [550, 170] on div "45" at bounding box center [549, 172] width 19 height 11
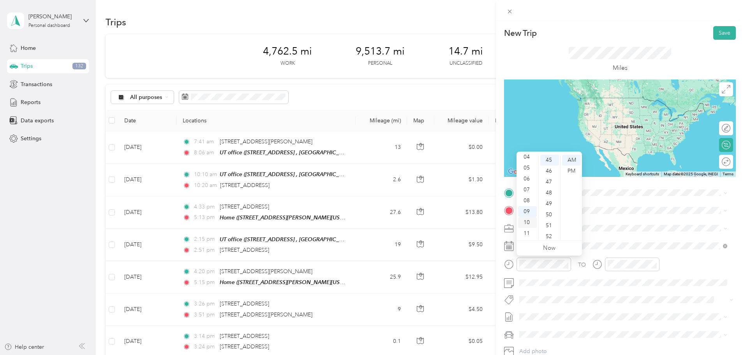
click at [525, 218] on div "10" at bounding box center [527, 222] width 19 height 11
click at [572, 158] on div "AM" at bounding box center [571, 160] width 19 height 11
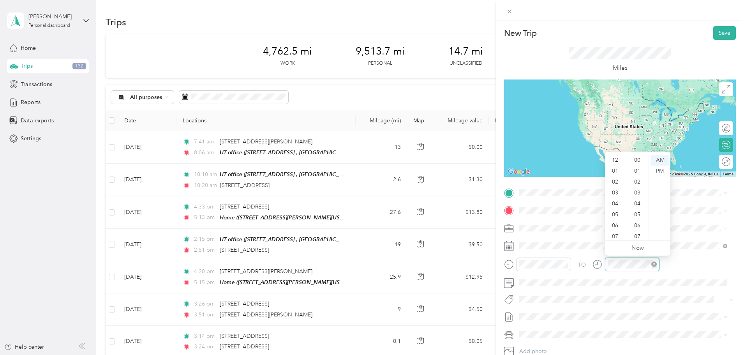
scroll to position [47, 0]
click at [594, 220] on div "10" at bounding box center [616, 222] width 19 height 11
click at [594, 199] on div "55" at bounding box center [638, 203] width 19 height 11
click at [552, 222] on span "[STREET_ADDRESS][US_STATE]" at bounding box center [573, 219] width 78 height 7
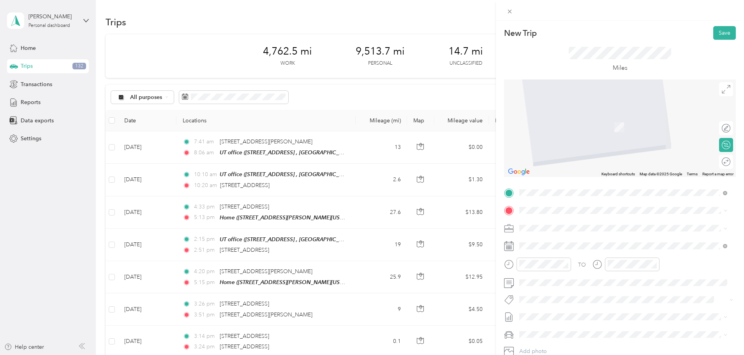
click at [557, 243] on div "UT office [STREET_ADDRESS]" at bounding box center [558, 244] width 49 height 16
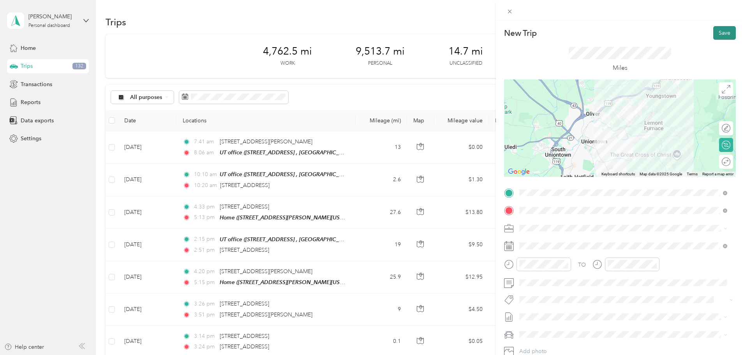
click at [594, 35] on button "Save" at bounding box center [724, 33] width 23 height 14
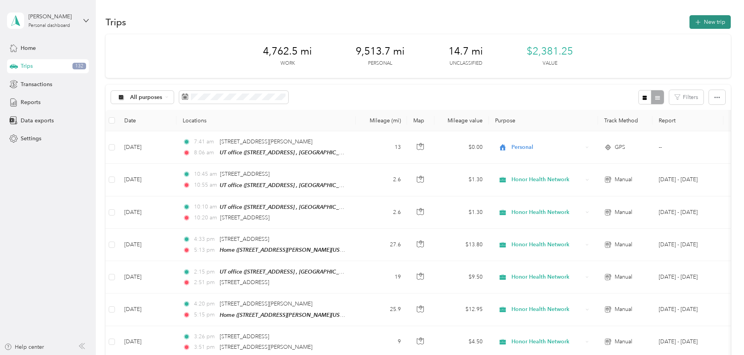
click at [594, 24] on button "New trip" at bounding box center [710, 22] width 41 height 14
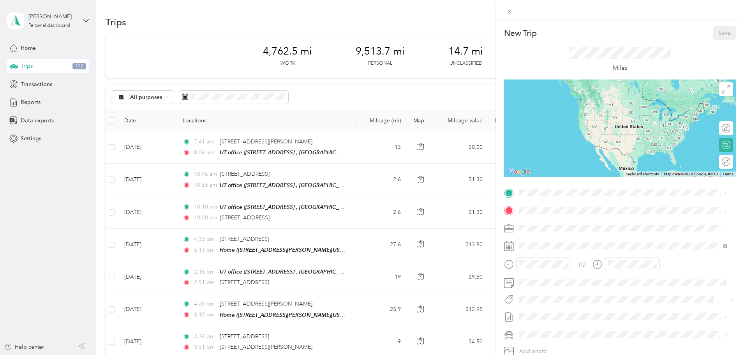
click at [562, 228] on div "UT office [STREET_ADDRESS]" at bounding box center [558, 228] width 49 height 16
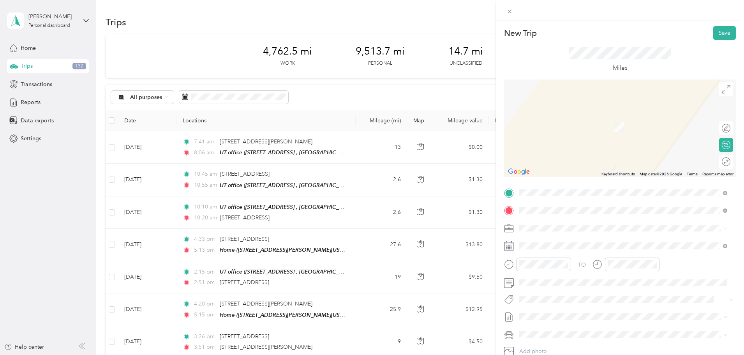
click at [550, 238] on span "[STREET_ADDRESS][PERSON_NAME][US_STATE]" at bounding box center [594, 238] width 121 height 7
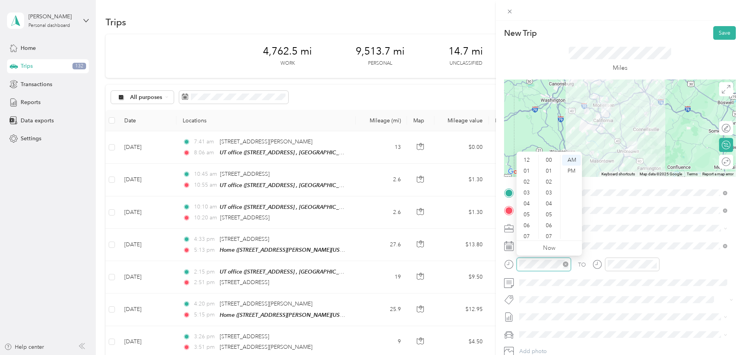
scroll to position [47, 0]
click at [529, 184] on div "03" at bounding box center [527, 185] width 19 height 11
click at [547, 182] on div "02" at bounding box center [549, 181] width 19 height 11
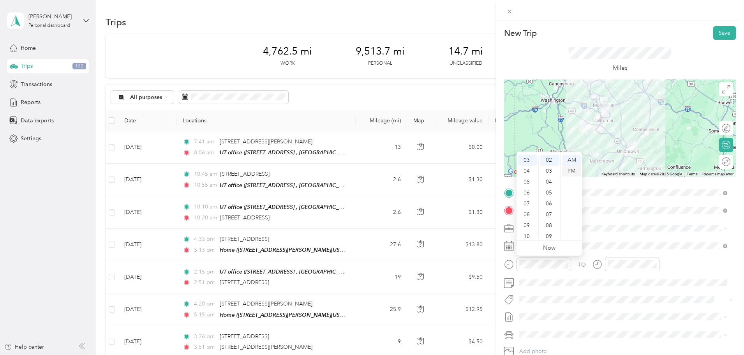
click at [575, 169] on div "PM" at bounding box center [571, 171] width 19 height 11
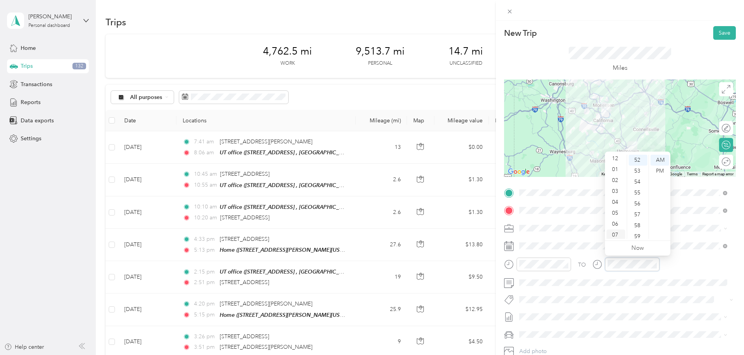
scroll to position [0, 0]
click at [594, 189] on div "03" at bounding box center [616, 192] width 19 height 11
click at [594, 230] on div "41" at bounding box center [638, 234] width 19 height 11
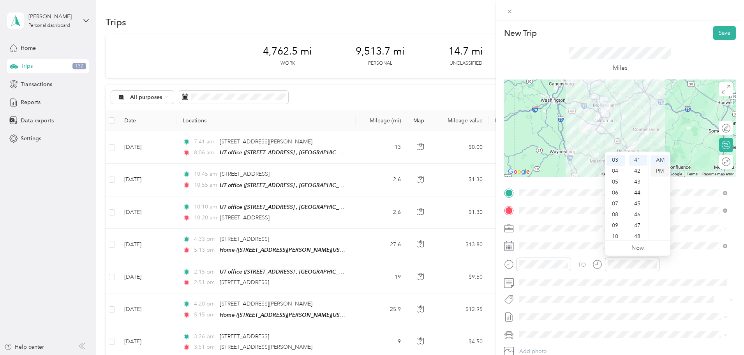
click at [594, 169] on div "PM" at bounding box center [660, 171] width 19 height 11
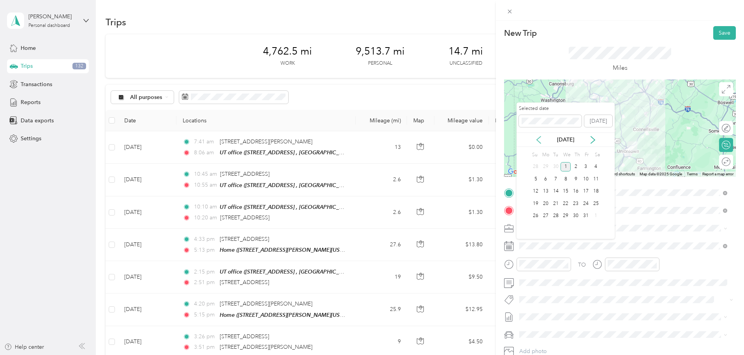
click at [537, 137] on icon at bounding box center [539, 140] width 8 height 8
click at [556, 214] on div "30" at bounding box center [556, 216] width 10 height 10
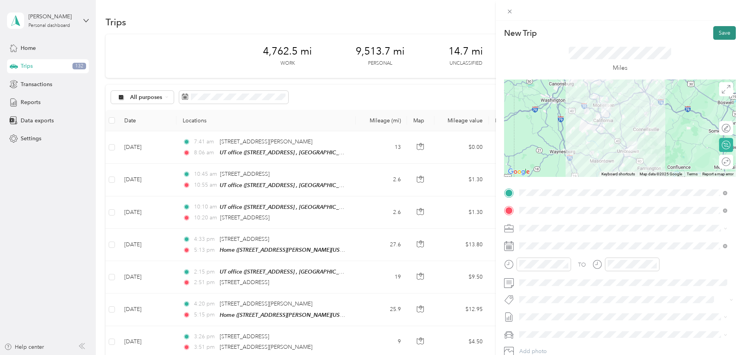
click at [594, 29] on button "Save" at bounding box center [724, 33] width 23 height 14
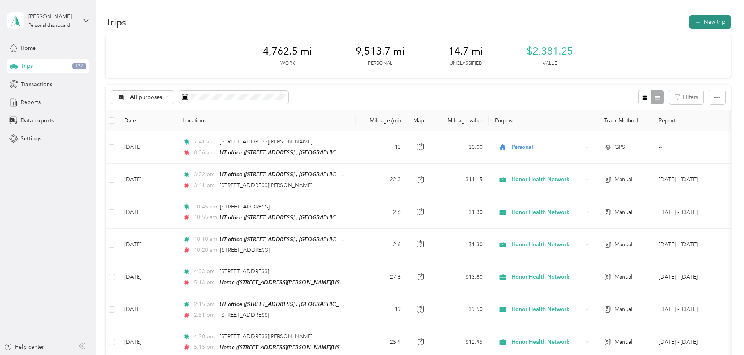
click at [594, 24] on button "New trip" at bounding box center [710, 22] width 41 height 14
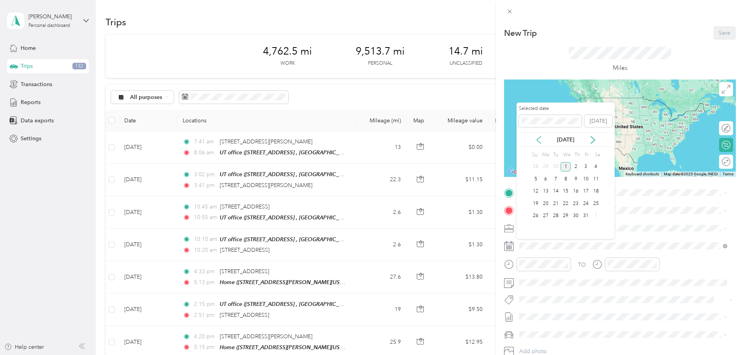
click at [542, 142] on icon at bounding box center [539, 140] width 8 height 8
click at [556, 213] on div "30" at bounding box center [556, 216] width 10 height 10
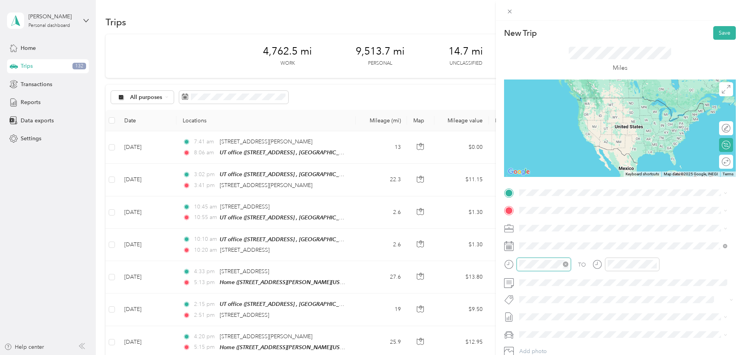
scroll to position [47, 0]
click at [527, 158] on div "04" at bounding box center [527, 157] width 19 height 11
click at [550, 215] on div "18" at bounding box center [549, 214] width 19 height 11
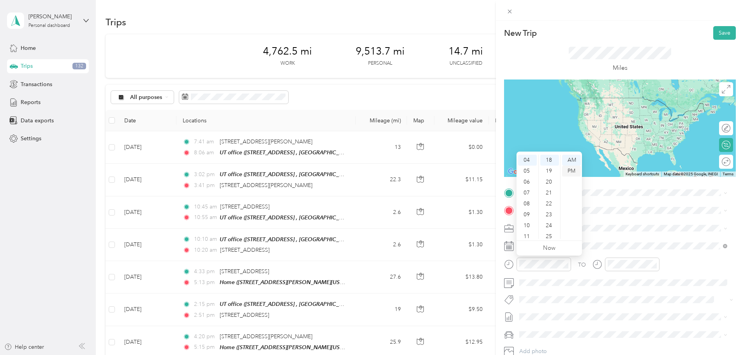
click at [570, 171] on div "PM" at bounding box center [571, 171] width 19 height 11
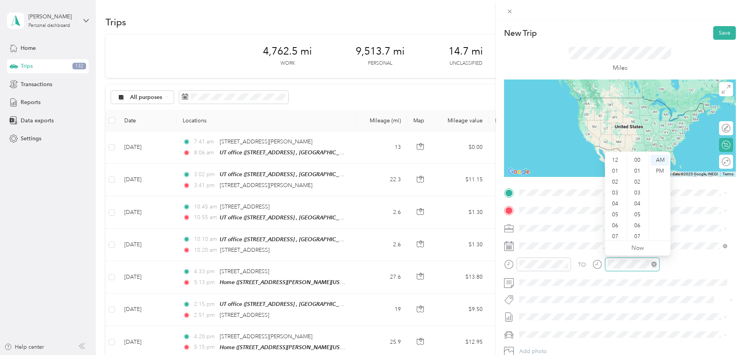
scroll to position [47, 0]
click at [594, 169] on div "05" at bounding box center [616, 167] width 19 height 11
click at [594, 205] on div "15" at bounding box center [638, 206] width 19 height 11
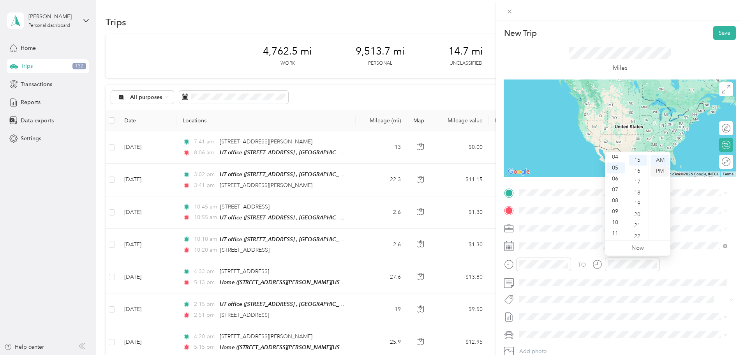
click at [594, 169] on div "PM" at bounding box center [660, 171] width 19 height 11
click at [562, 224] on span "[STREET_ADDRESS][PERSON_NAME][US_STATE]" at bounding box center [594, 220] width 121 height 7
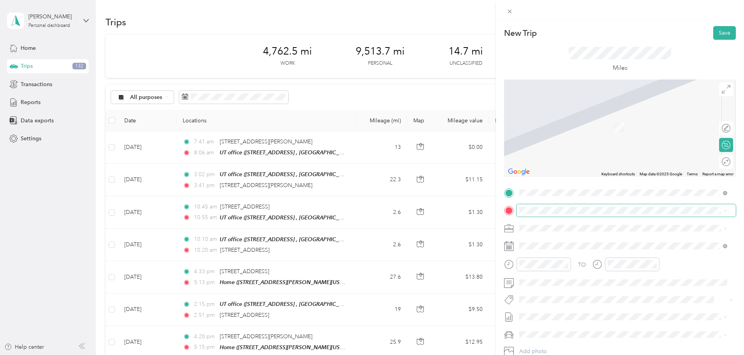
click at [549, 206] on span at bounding box center [626, 210] width 219 height 12
click at [548, 269] on strong "Home" at bounding box center [541, 265] width 15 height 7
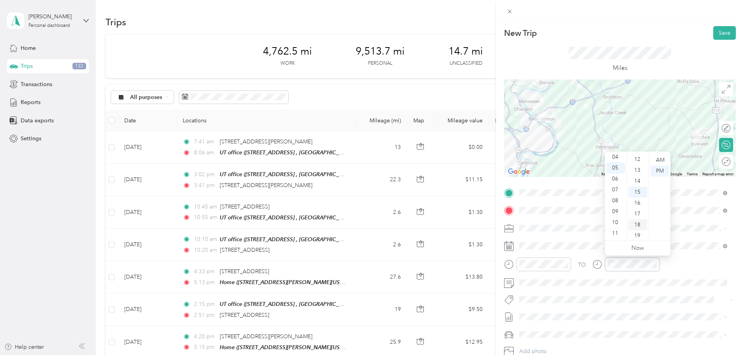
scroll to position [86, 0]
click at [594, 194] on div "11" at bounding box center [638, 194] width 19 height 11
click at [594, 168] on div "09" at bounding box center [638, 169] width 19 height 11
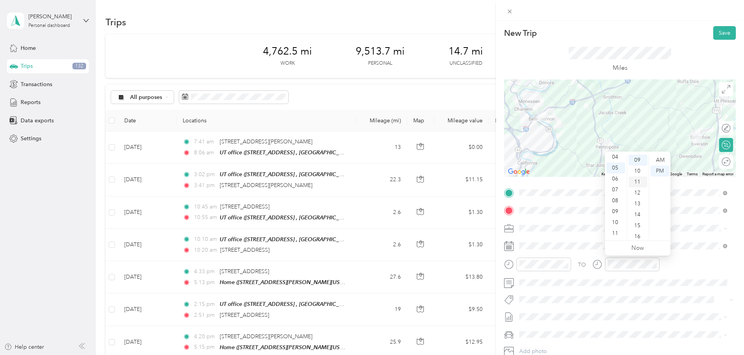
click at [594, 184] on div "11" at bounding box center [638, 181] width 19 height 11
click at [594, 32] on button "Save" at bounding box center [724, 33] width 23 height 14
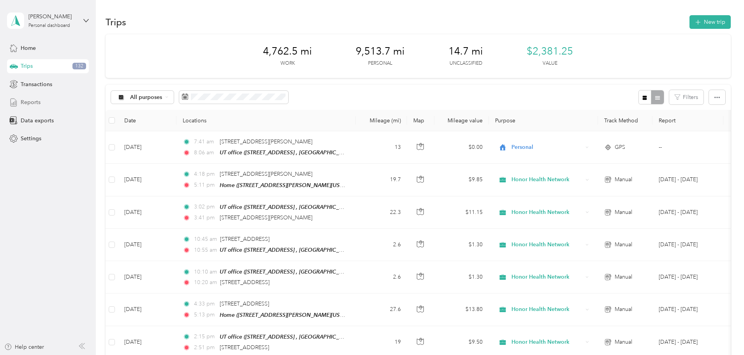
click at [29, 103] on span "Reports" at bounding box center [31, 102] width 20 height 8
